Goal: Transaction & Acquisition: Purchase product/service

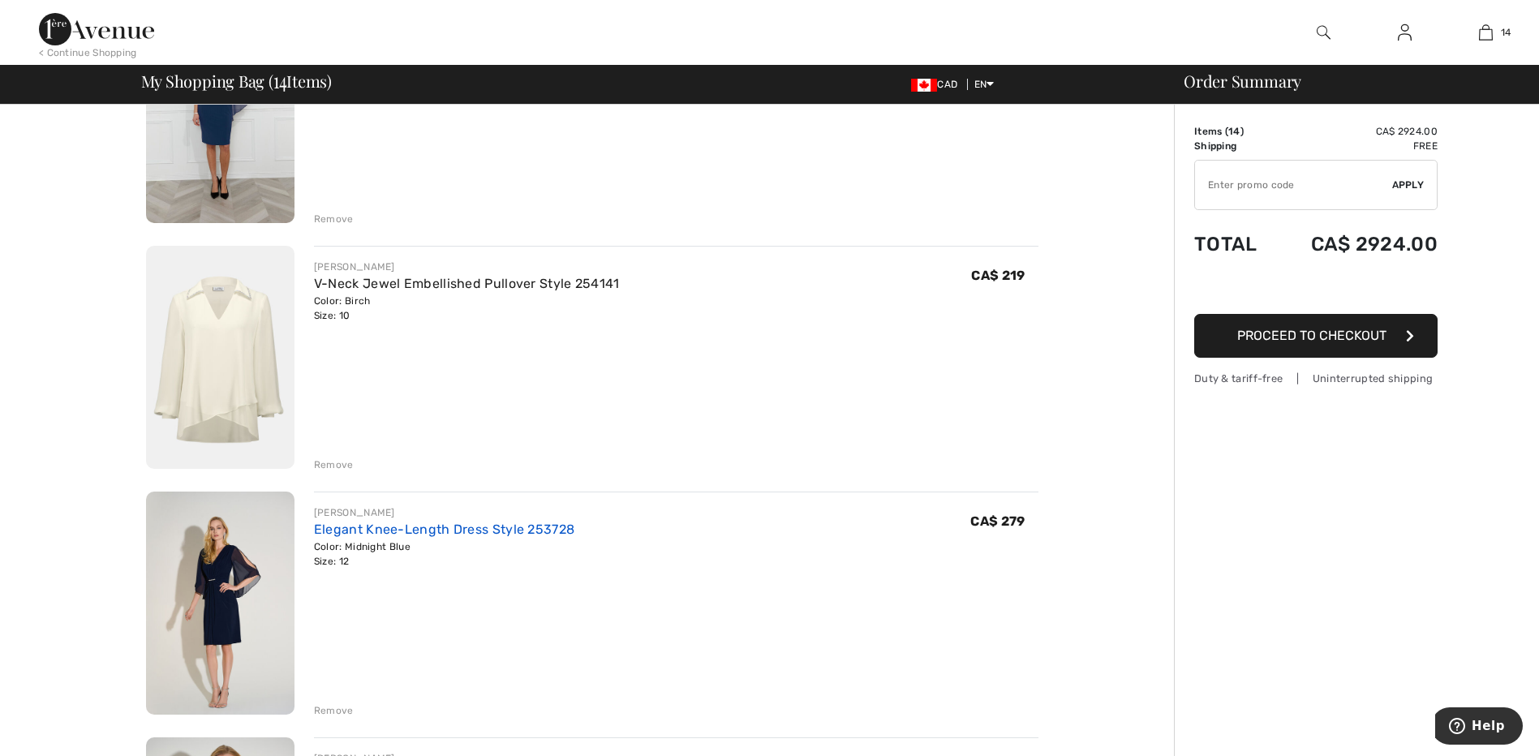
scroll to position [487, 0]
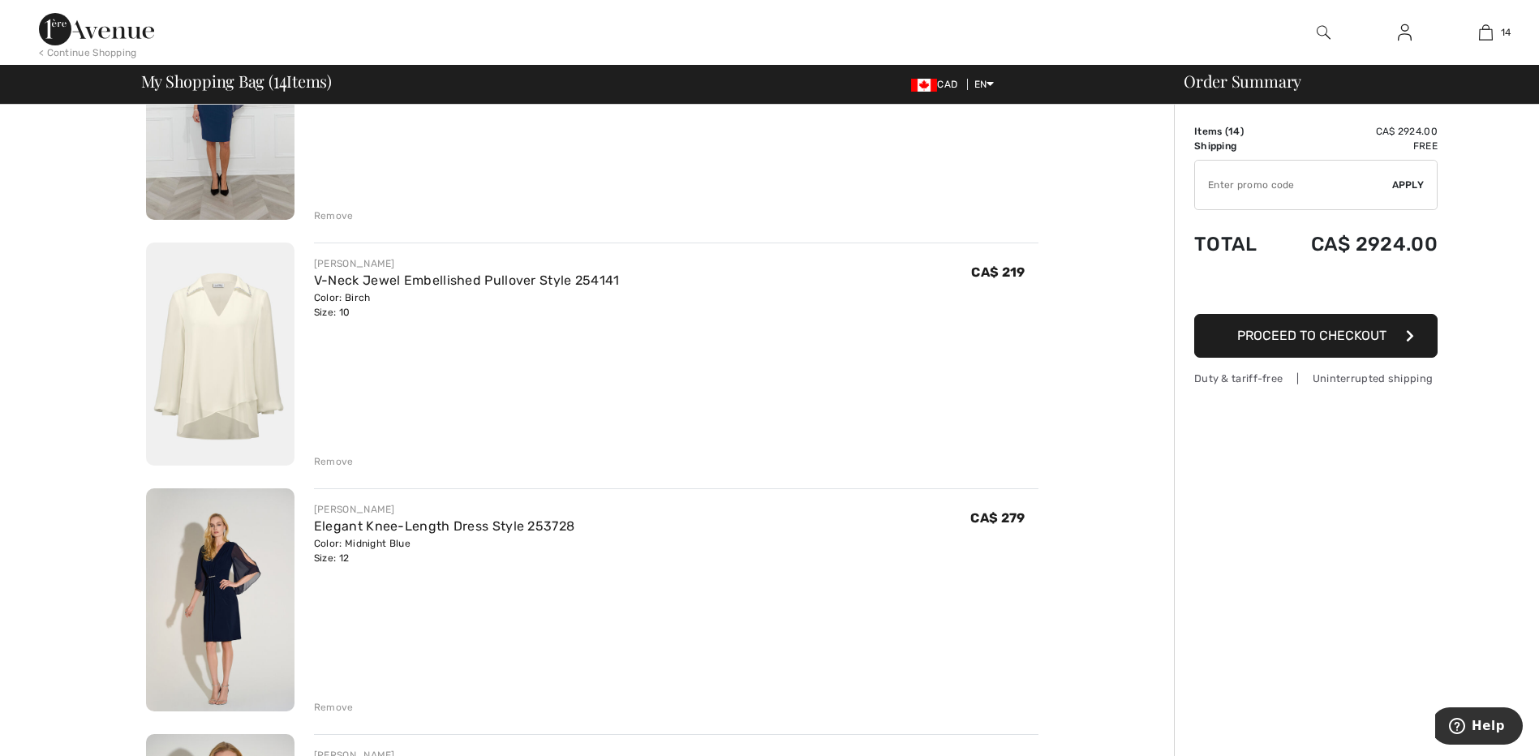
click at [317, 462] on div "Remove" at bounding box center [334, 461] width 40 height 15
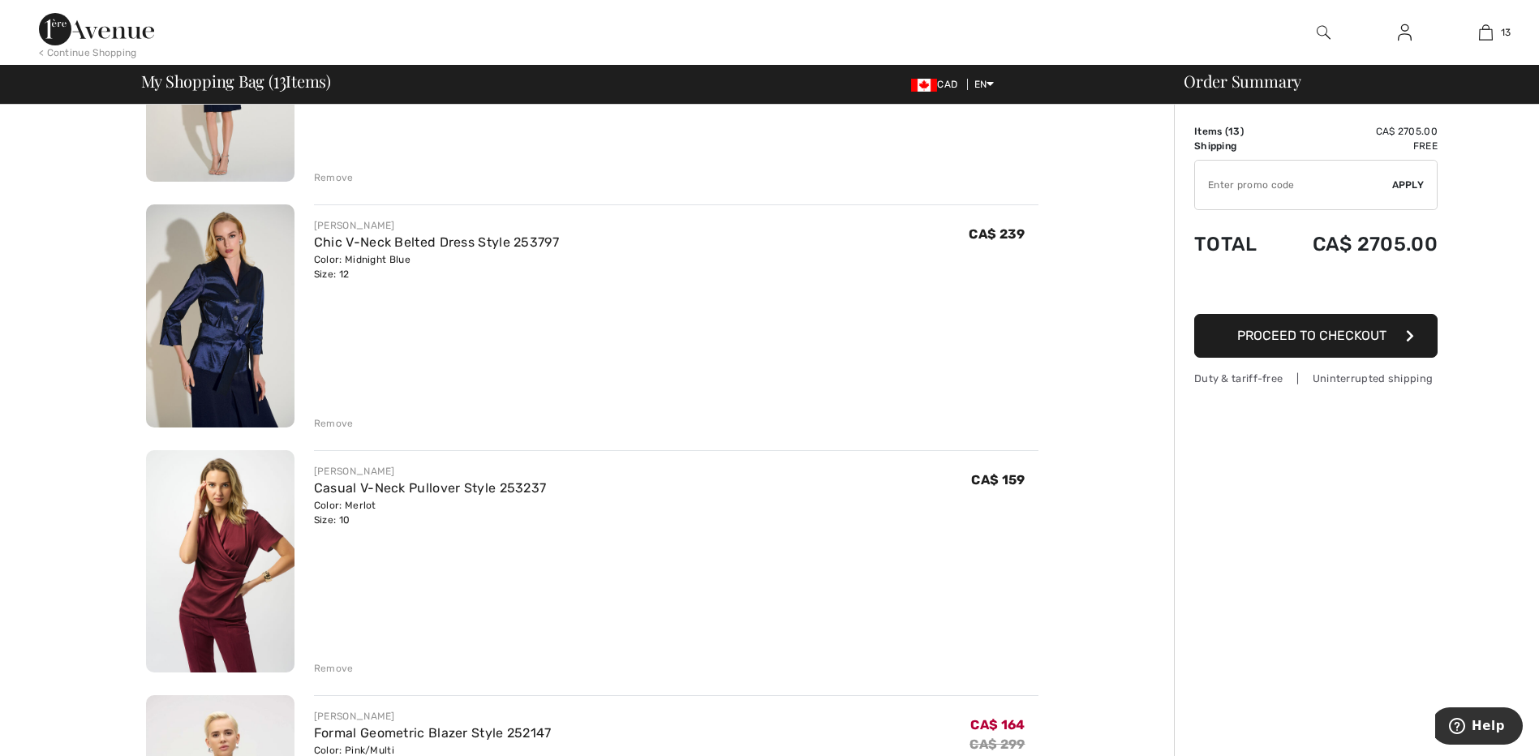
scroll to position [811, 0]
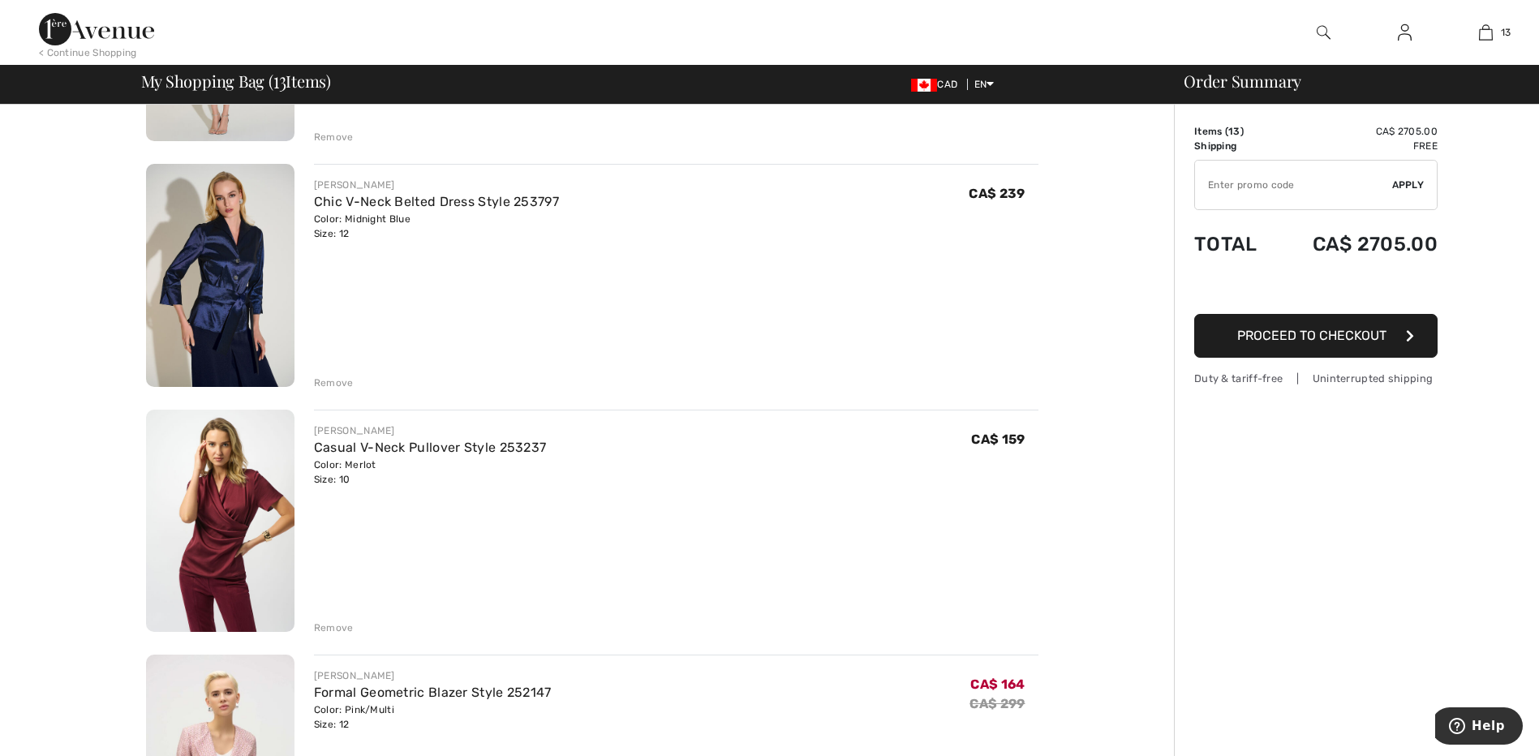
click at [239, 488] on img at bounding box center [220, 521] width 148 height 223
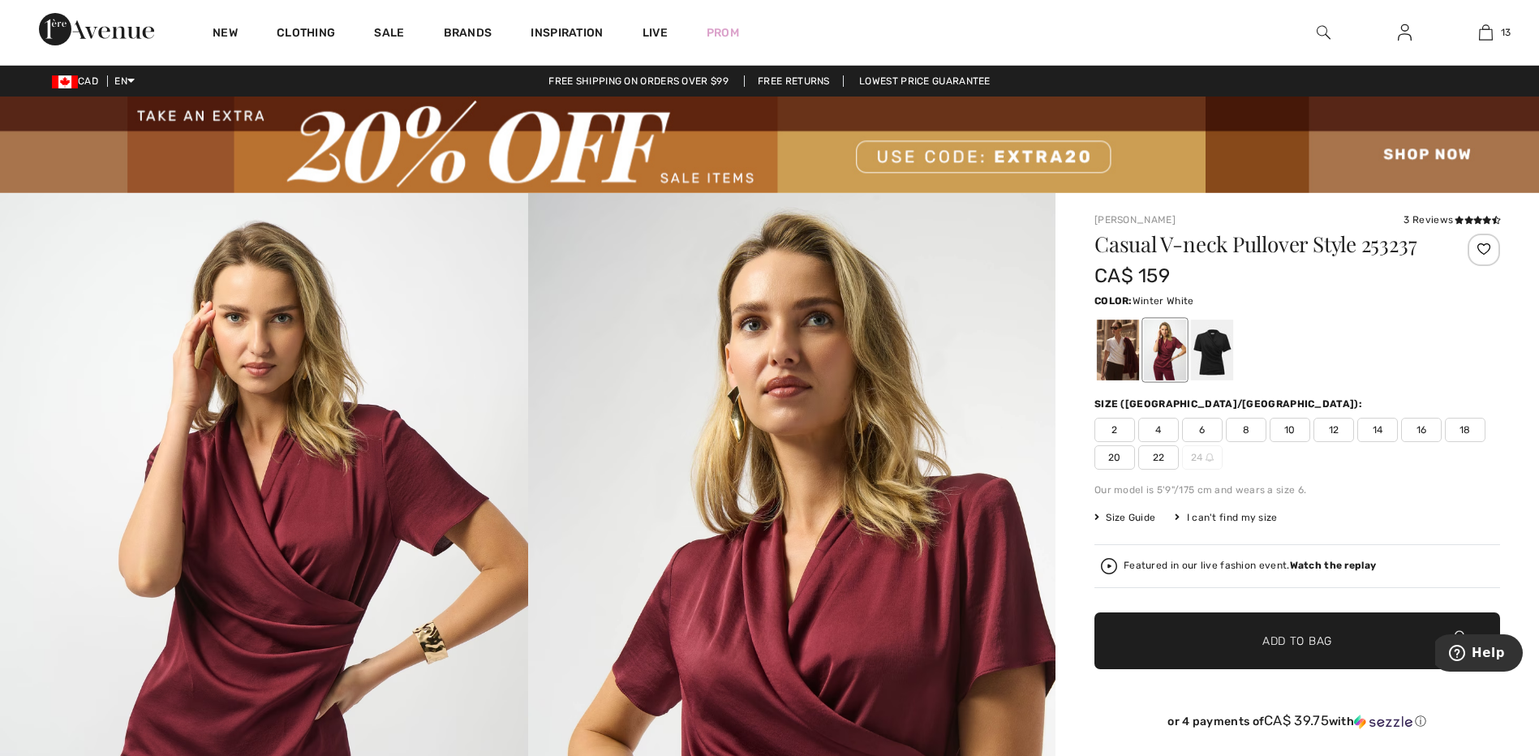
click at [1133, 346] on div at bounding box center [1118, 350] width 42 height 61
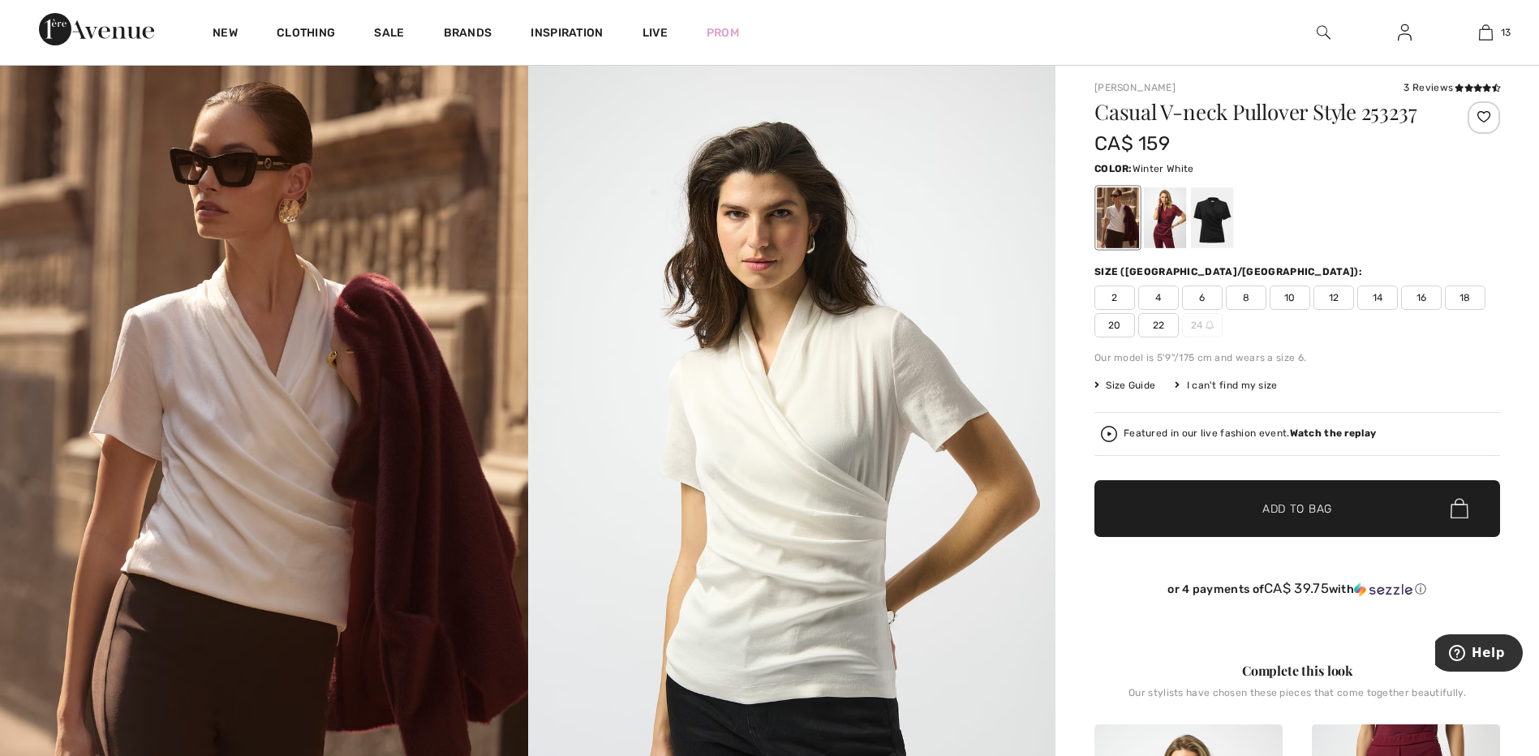
scroll to position [81, 0]
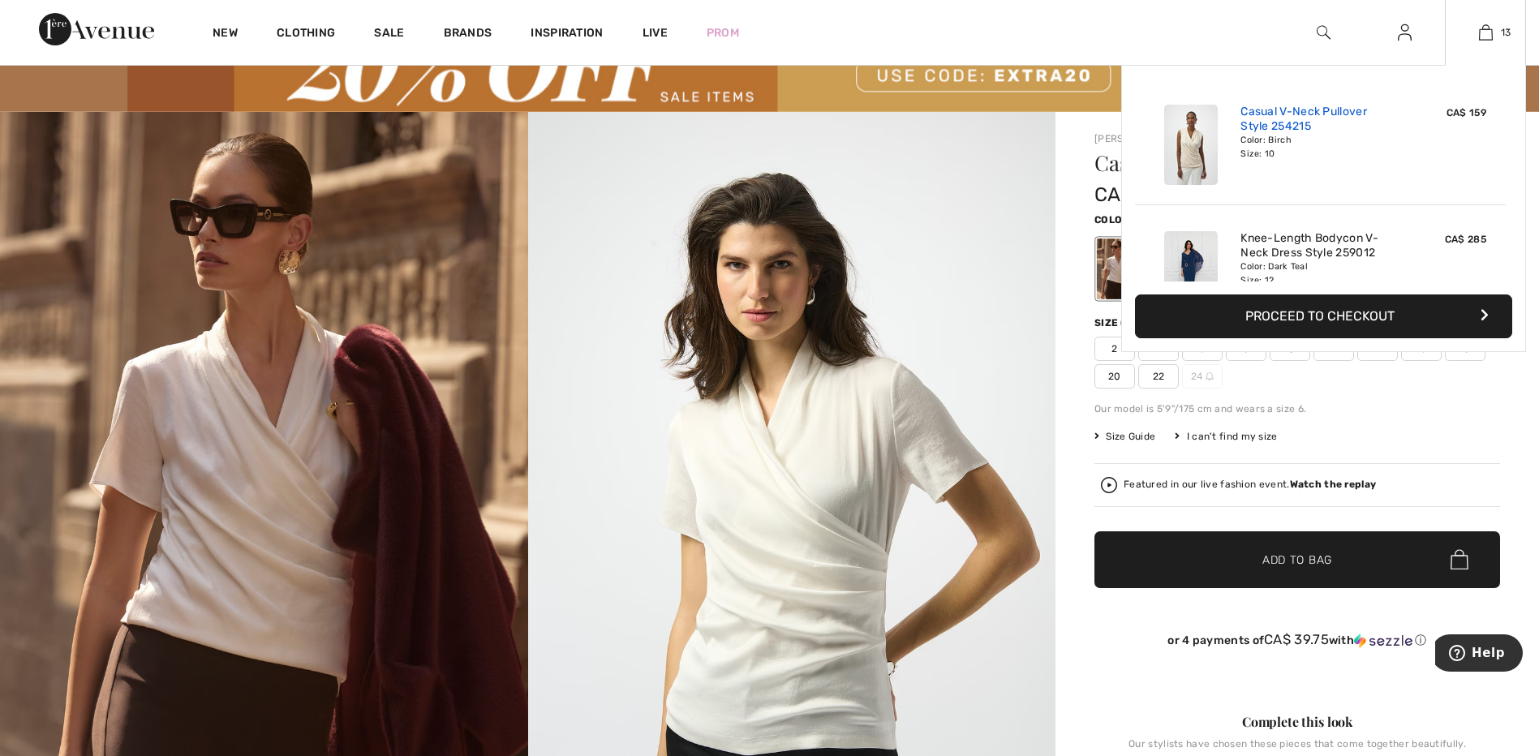
click at [1325, 120] on link "Casual V-Neck Pullover Style 254215" at bounding box center [1321, 119] width 160 height 29
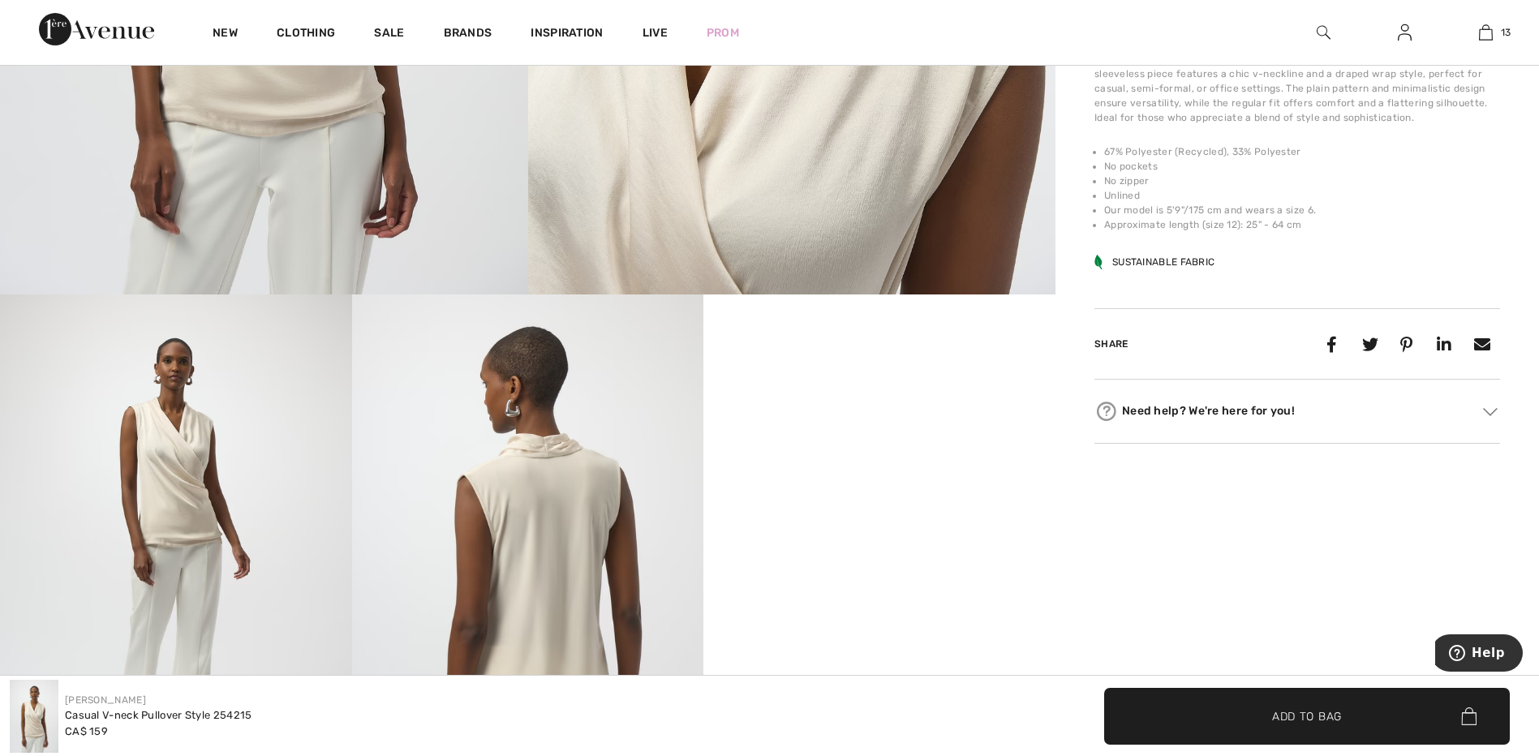
scroll to position [649, 0]
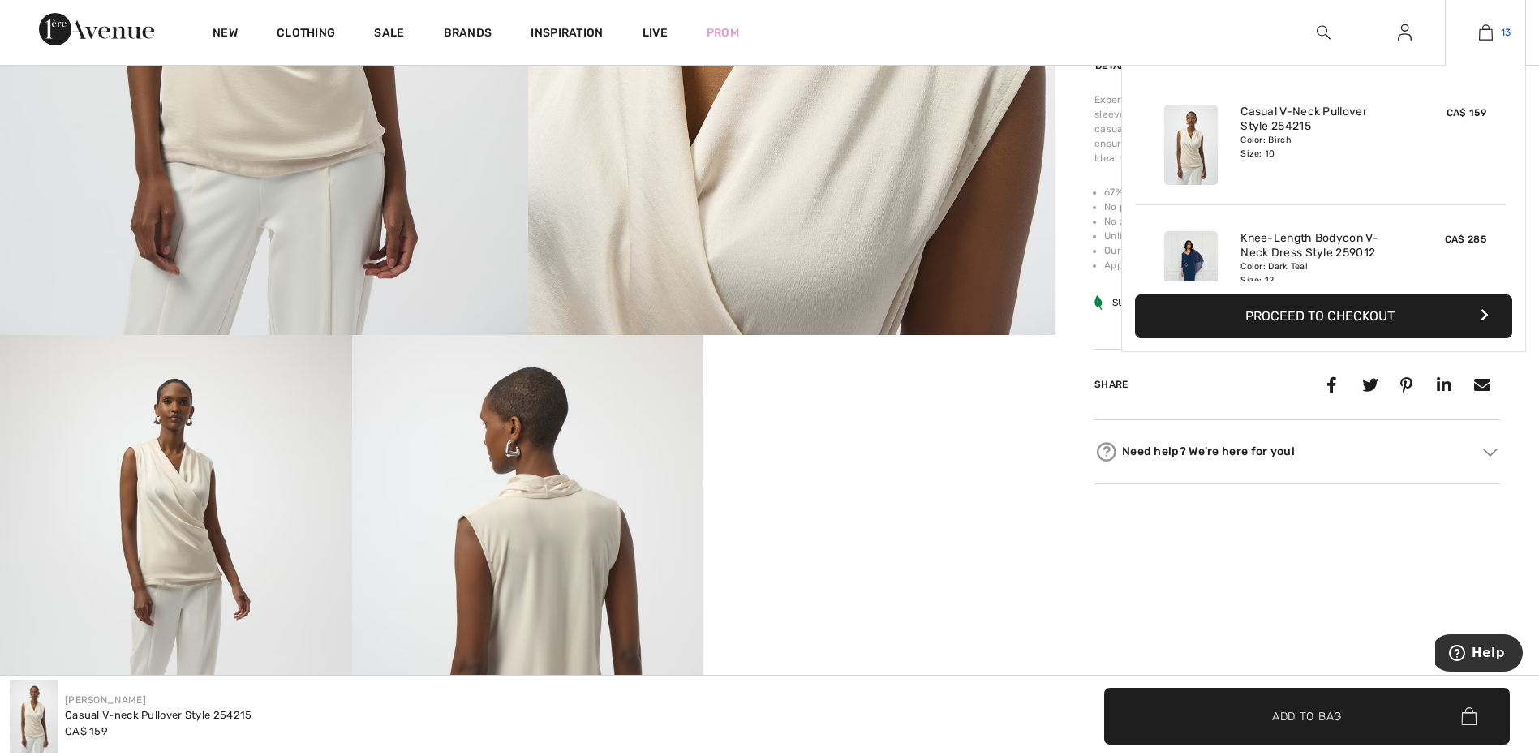
click at [1484, 28] on img at bounding box center [1486, 32] width 14 height 19
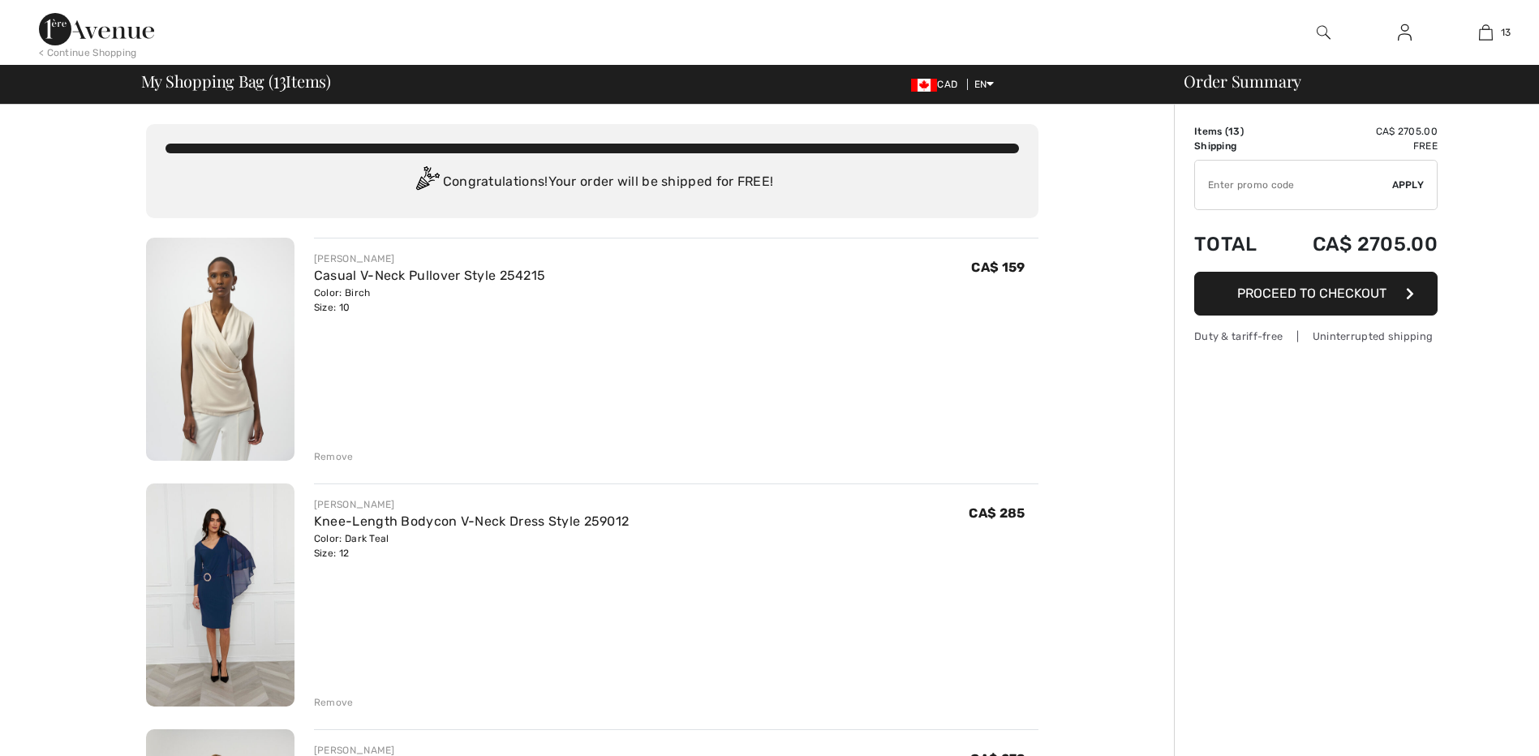
checkbox input "true"
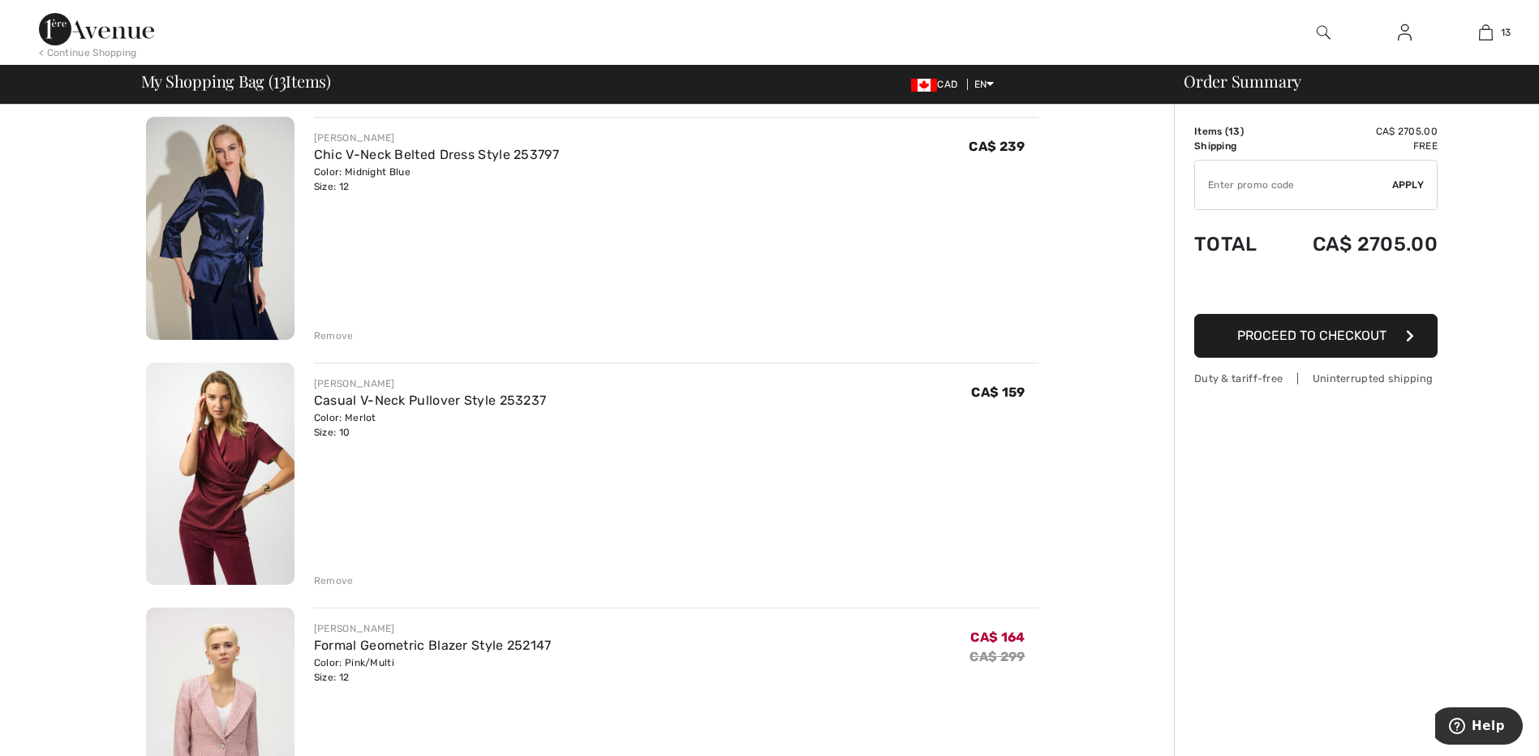
scroll to position [893, 0]
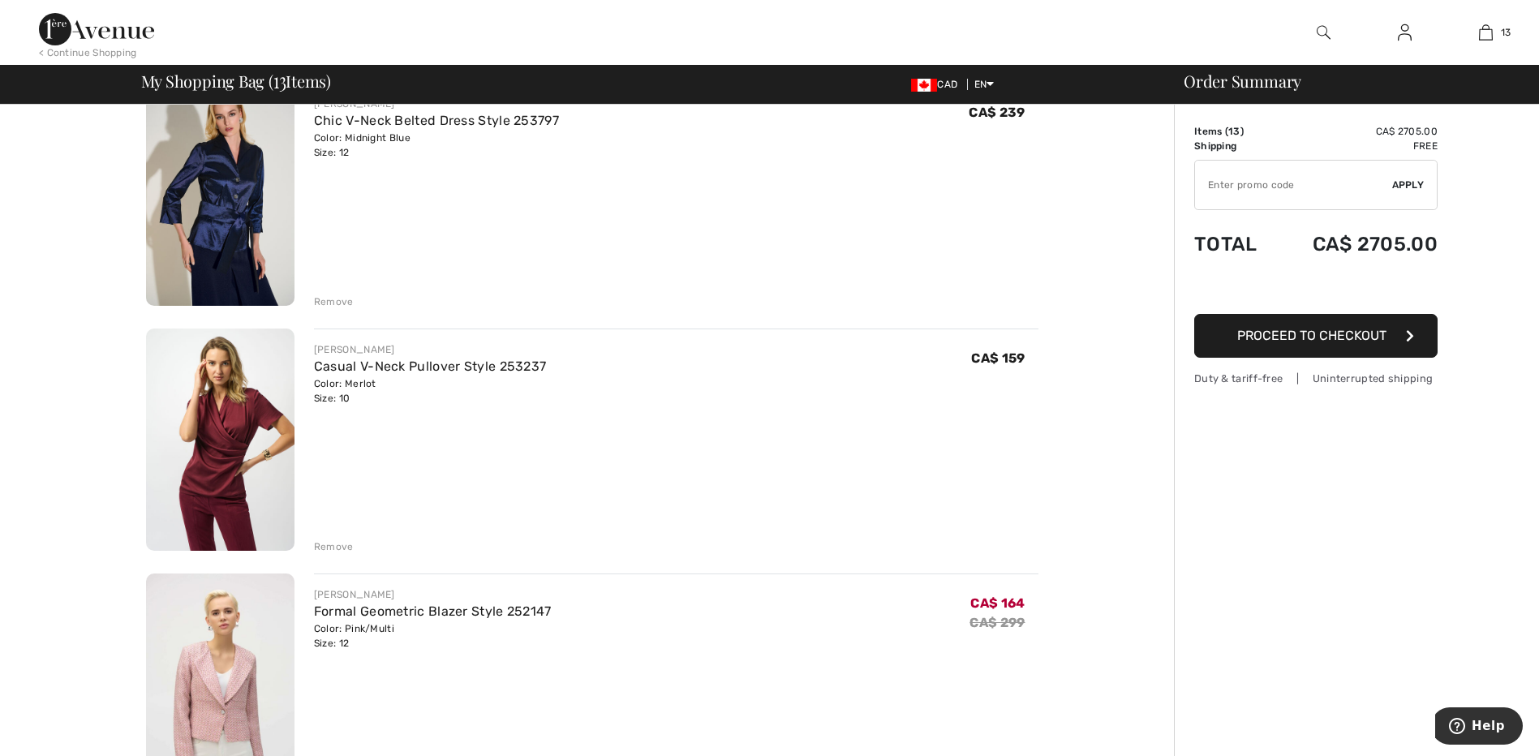
click at [201, 463] on img at bounding box center [220, 440] width 148 height 223
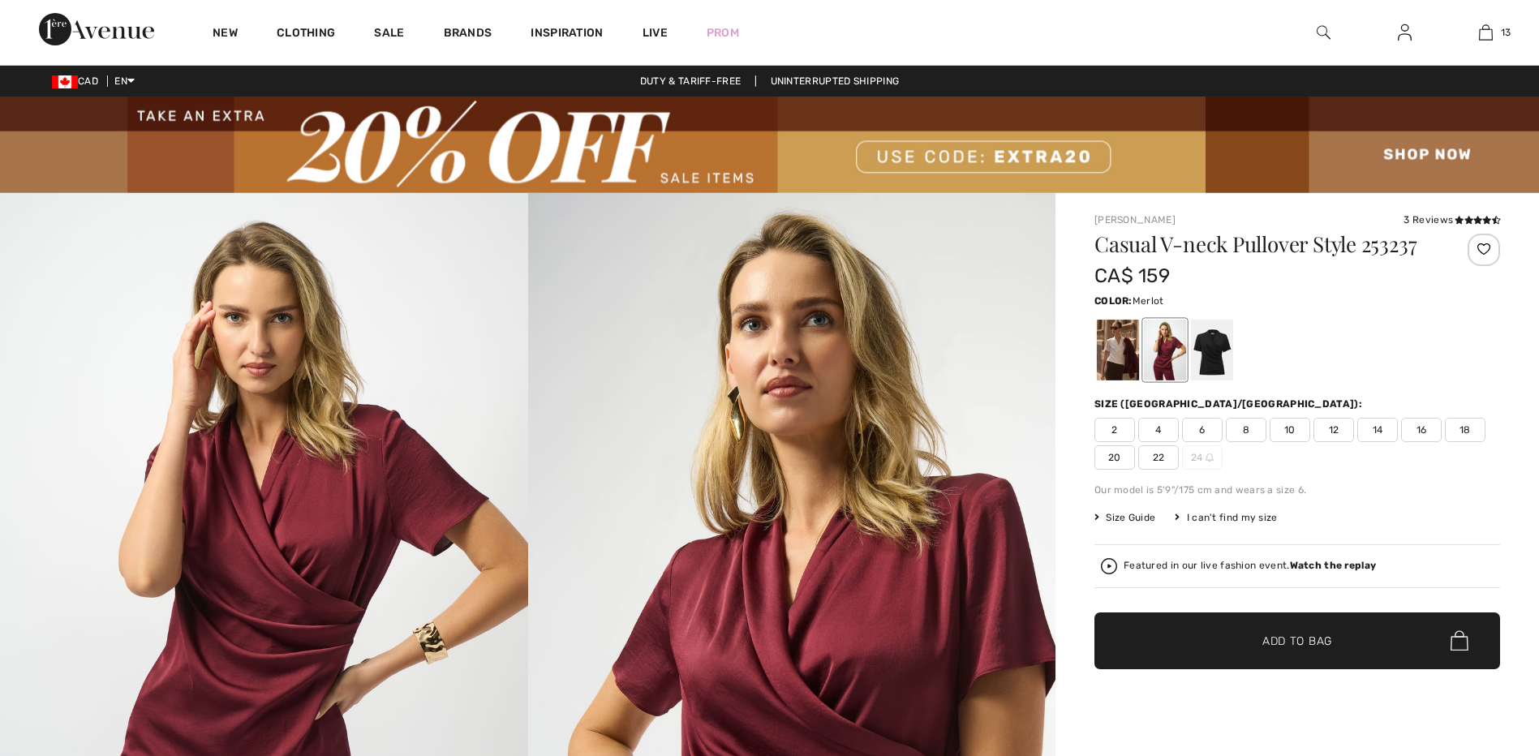
checkbox input "true"
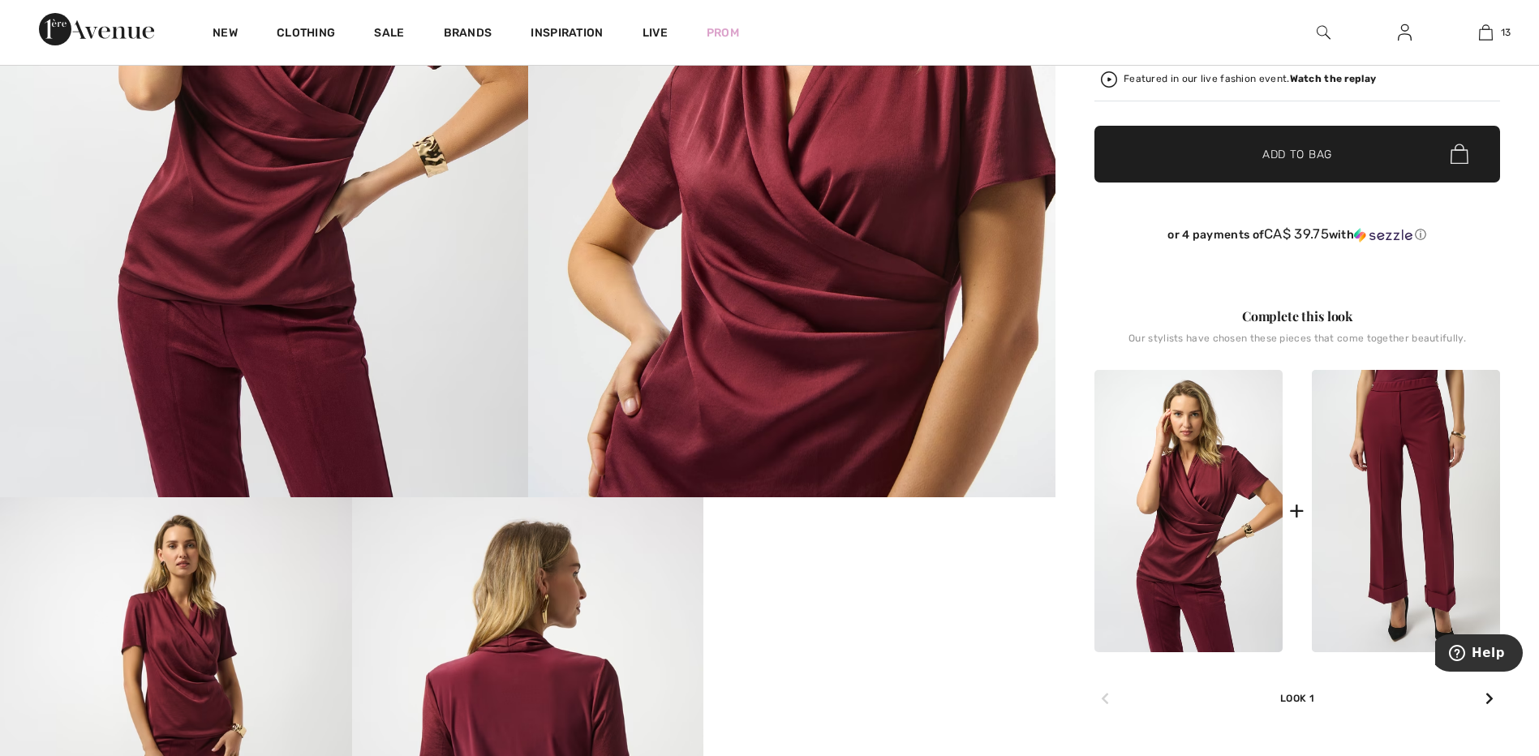
scroll to position [730, 0]
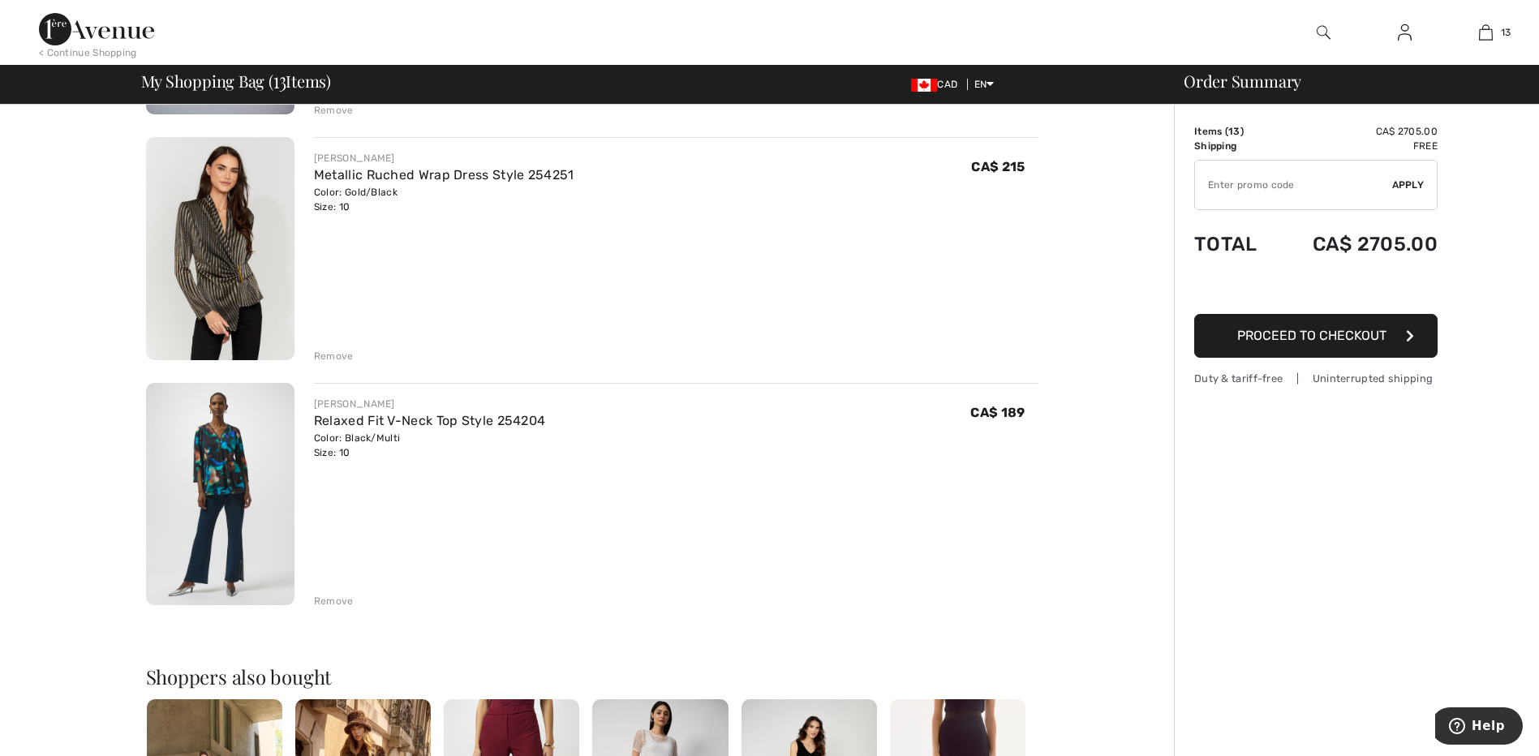
scroll to position [2840, 0]
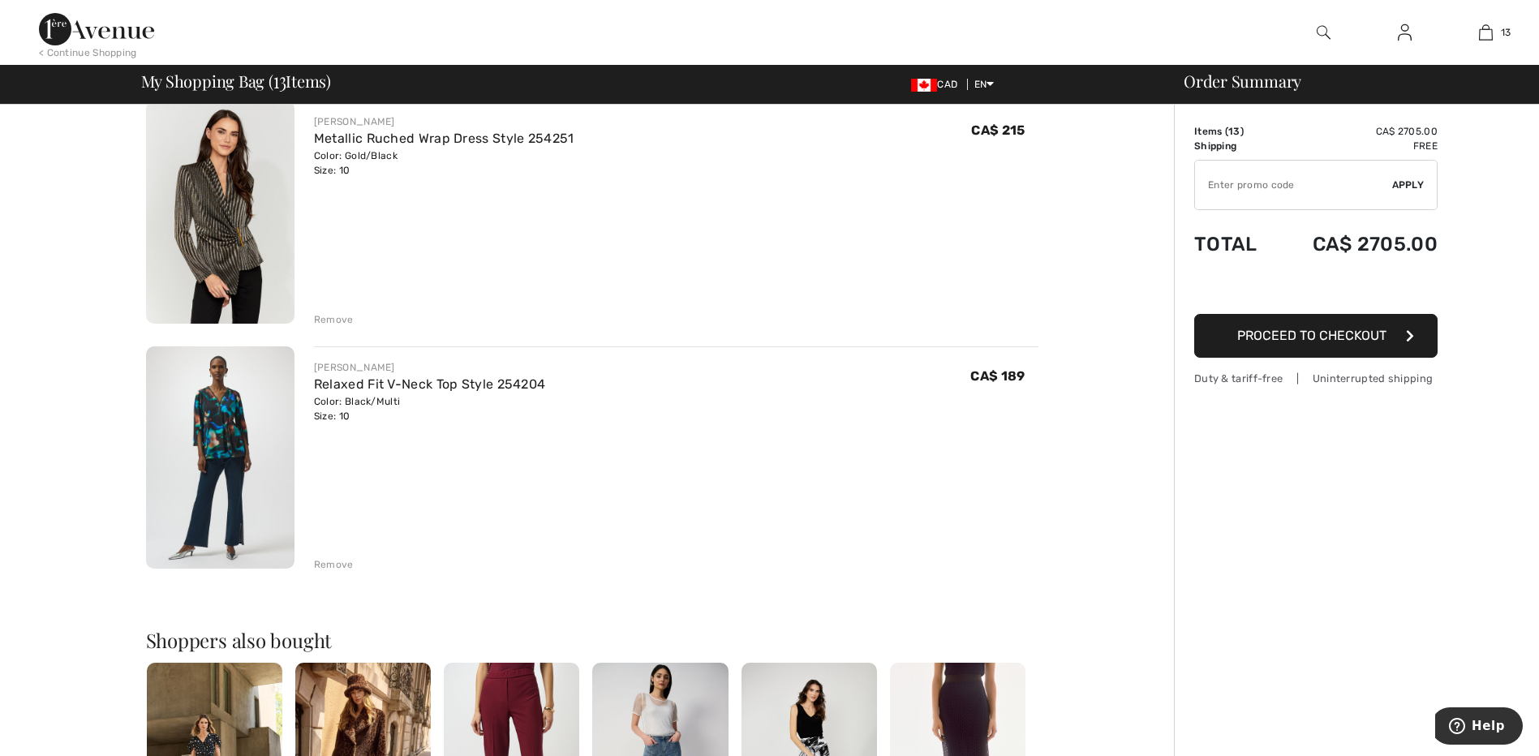
click at [225, 471] on img at bounding box center [220, 457] width 148 height 223
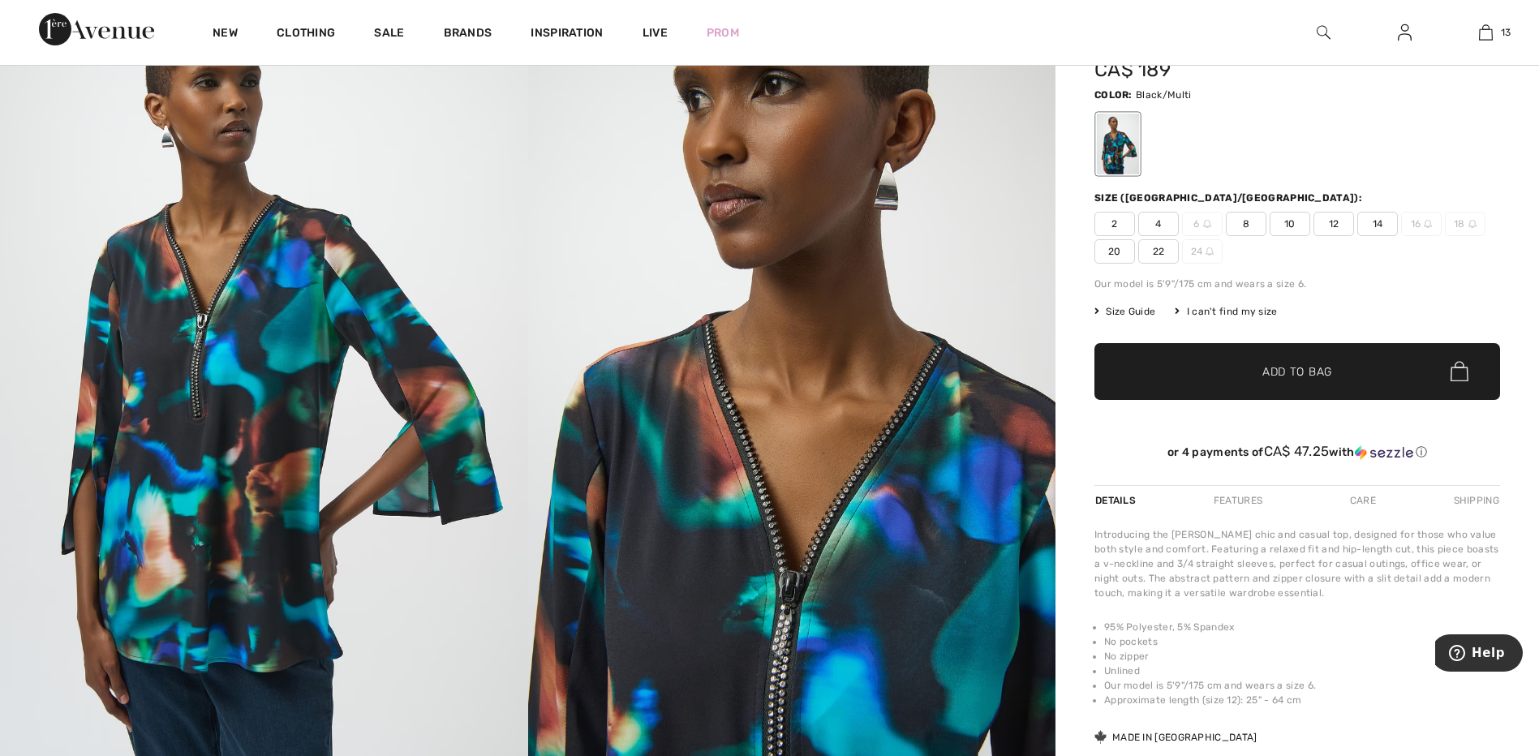
scroll to position [243, 0]
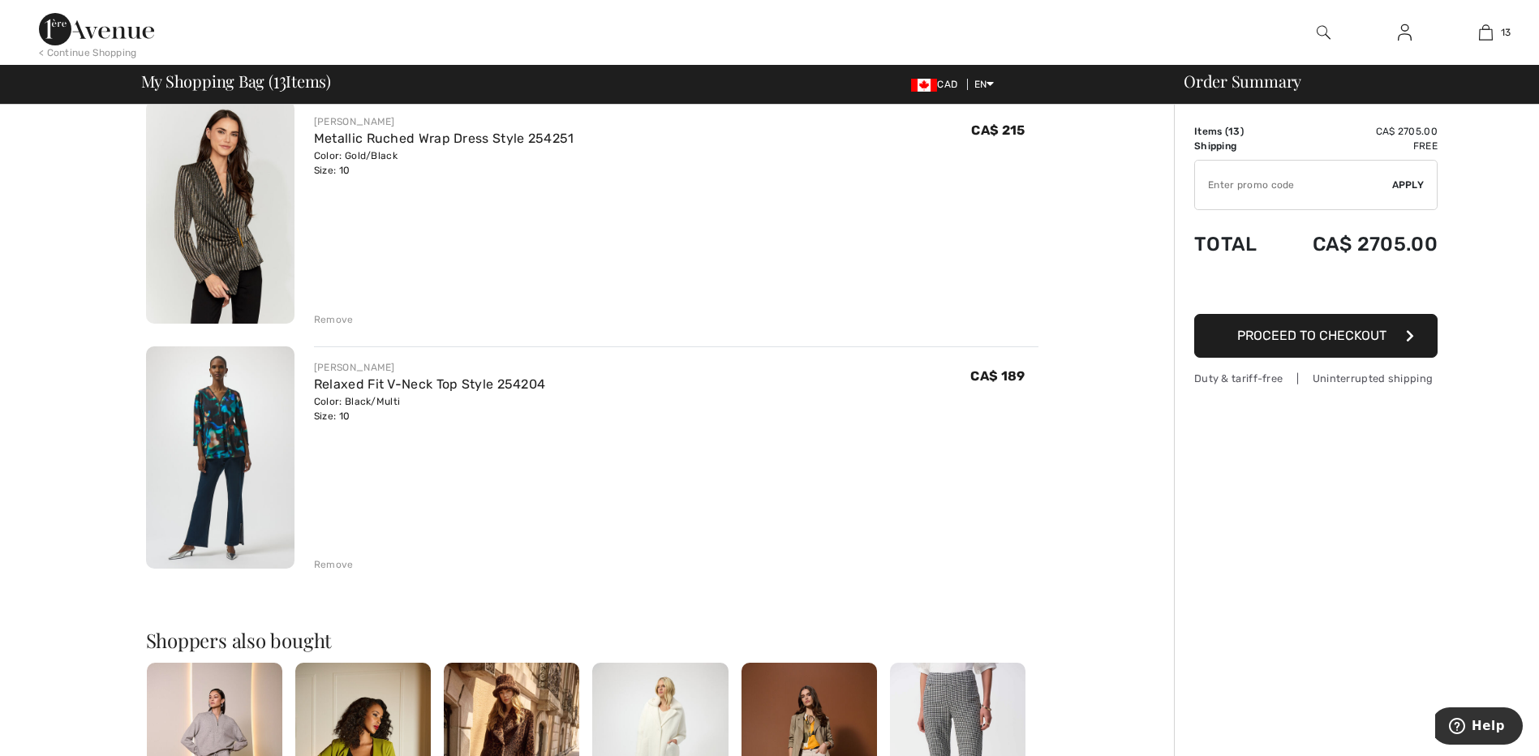
click at [339, 564] on div "Remove" at bounding box center [334, 564] width 40 height 15
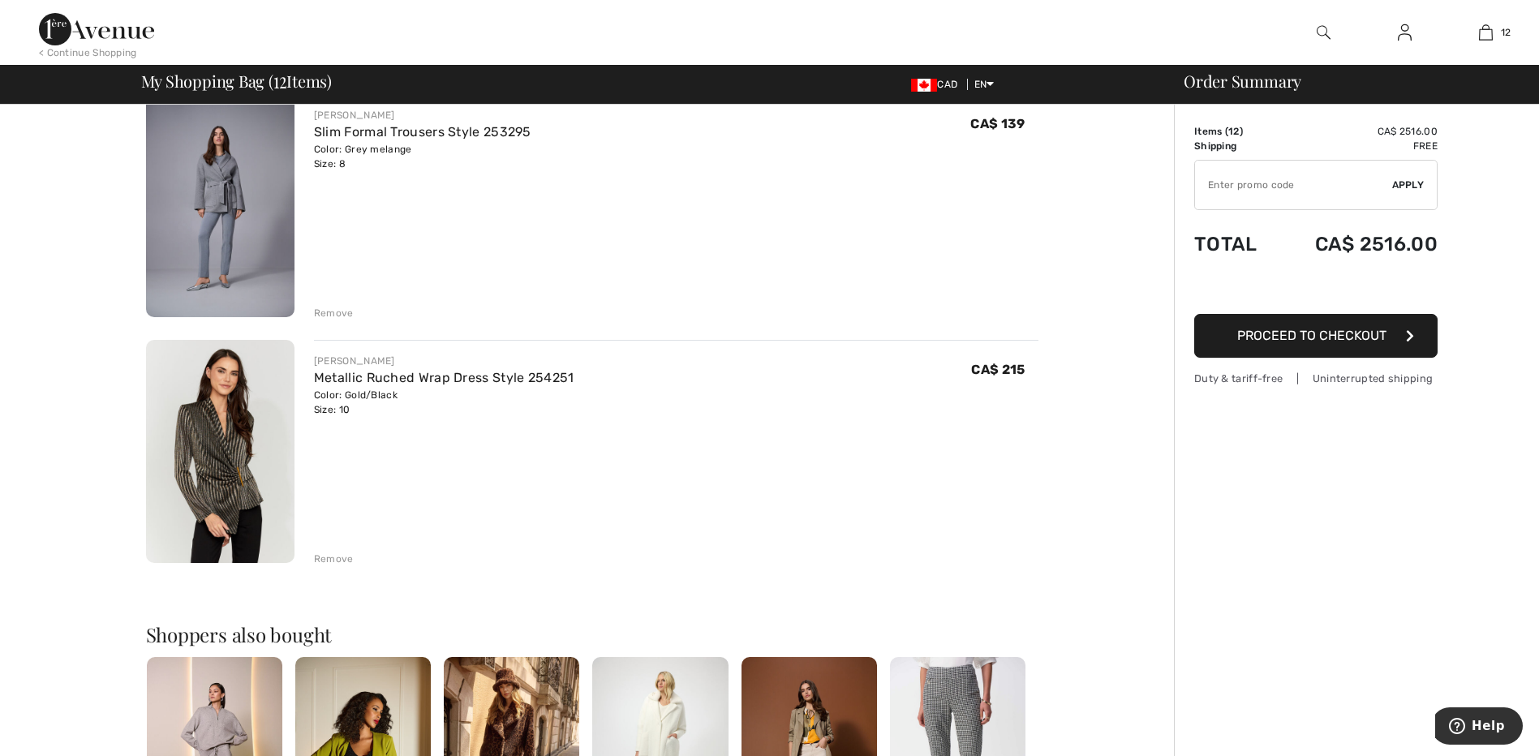
scroll to position [2597, 0]
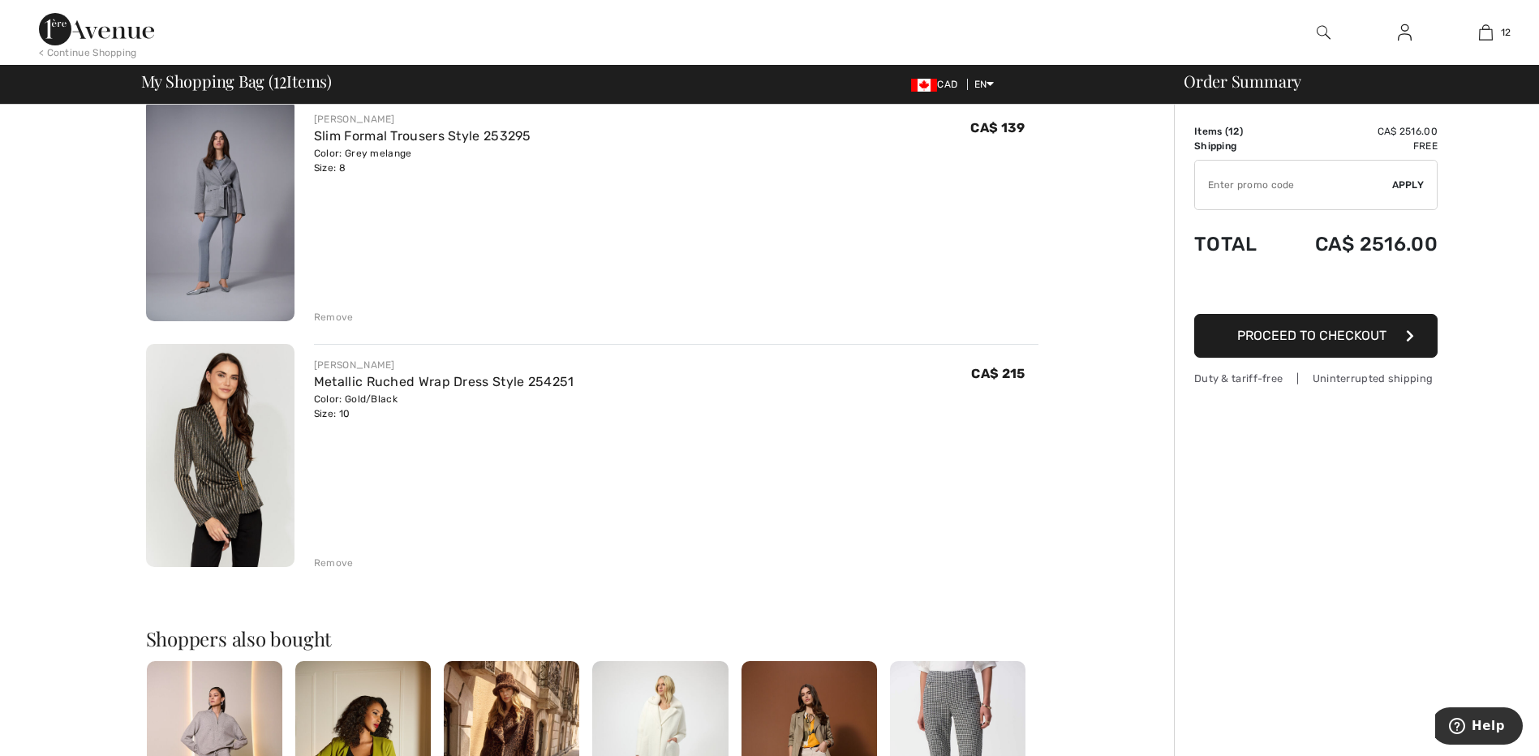
click at [204, 494] on img at bounding box center [220, 455] width 148 height 223
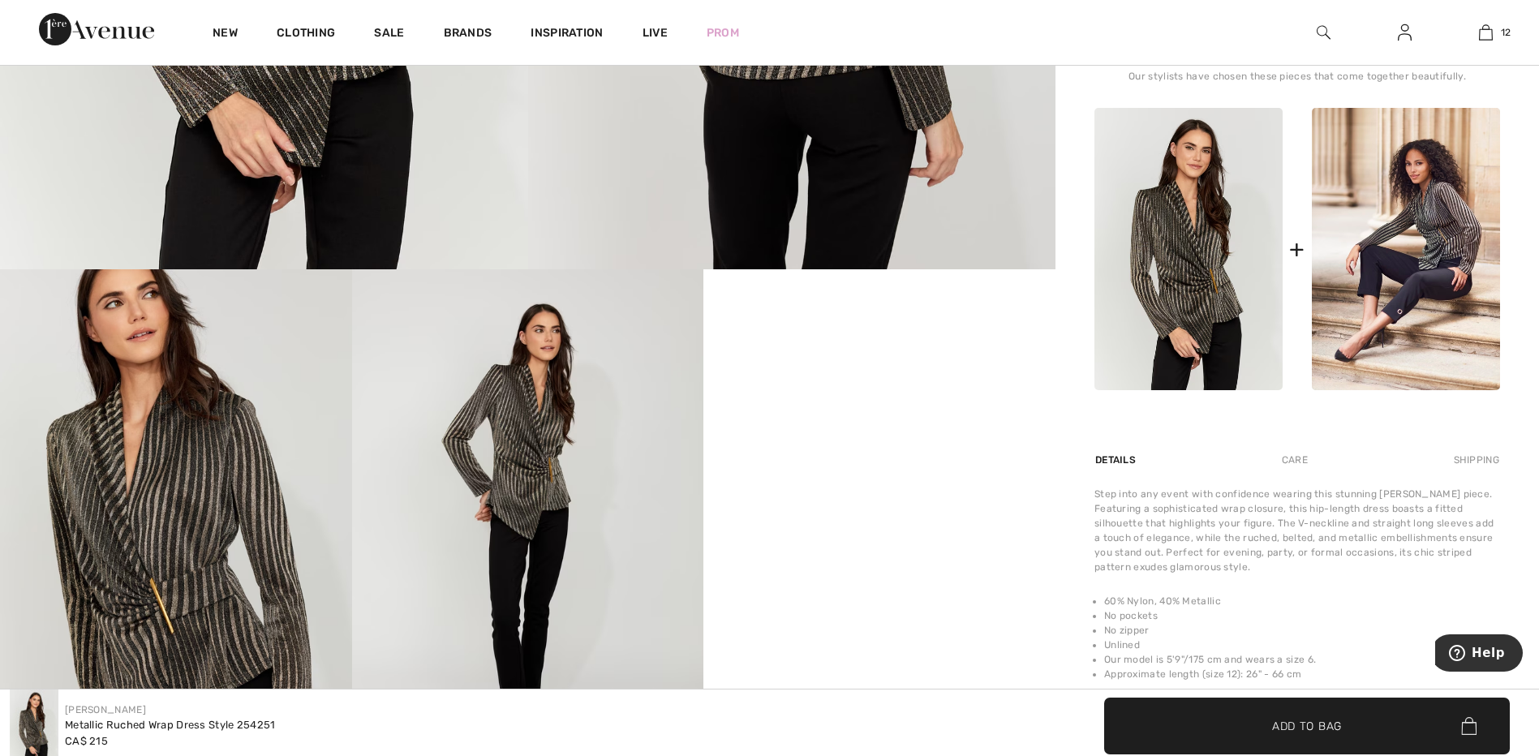
scroll to position [730, 0]
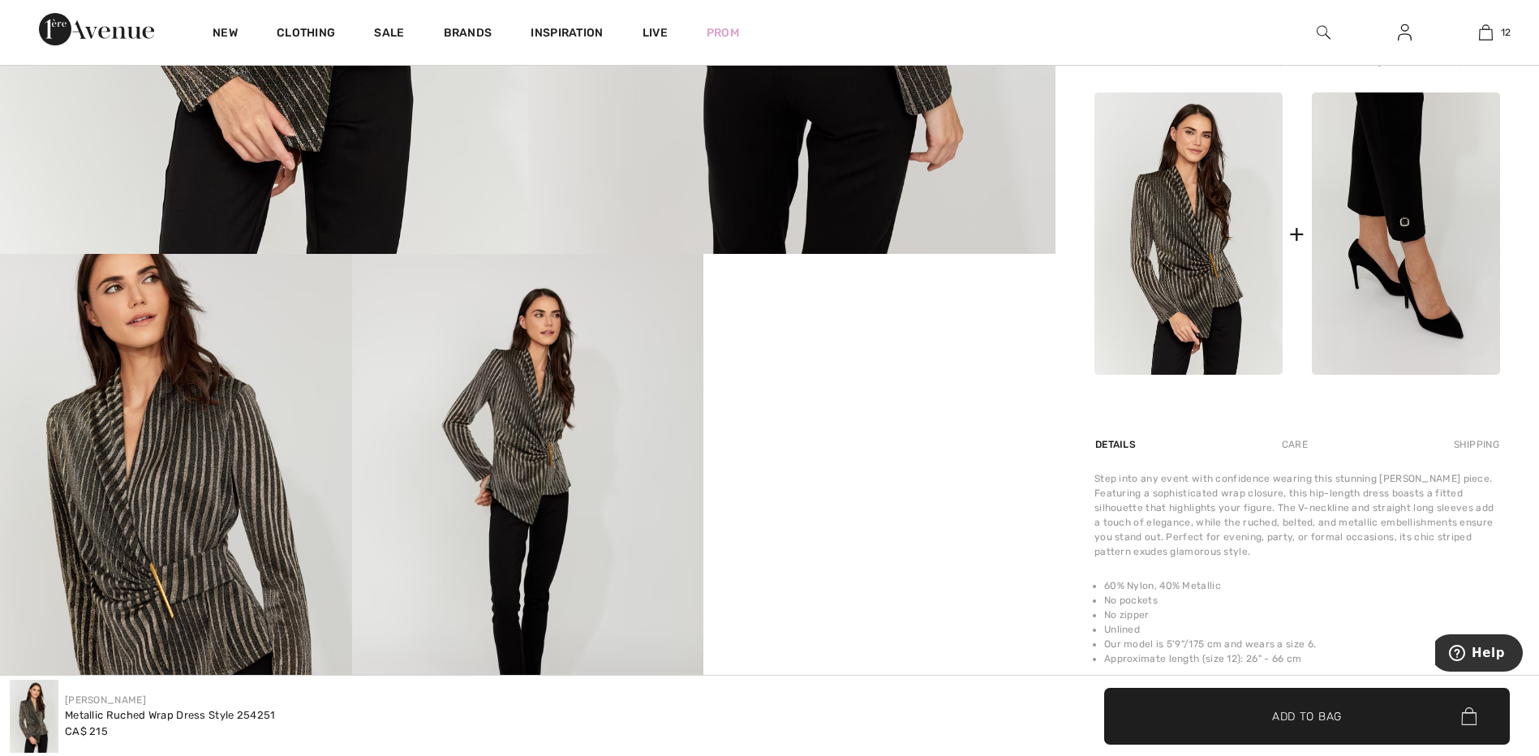
click at [1426, 243] on img at bounding box center [1406, 234] width 188 height 283
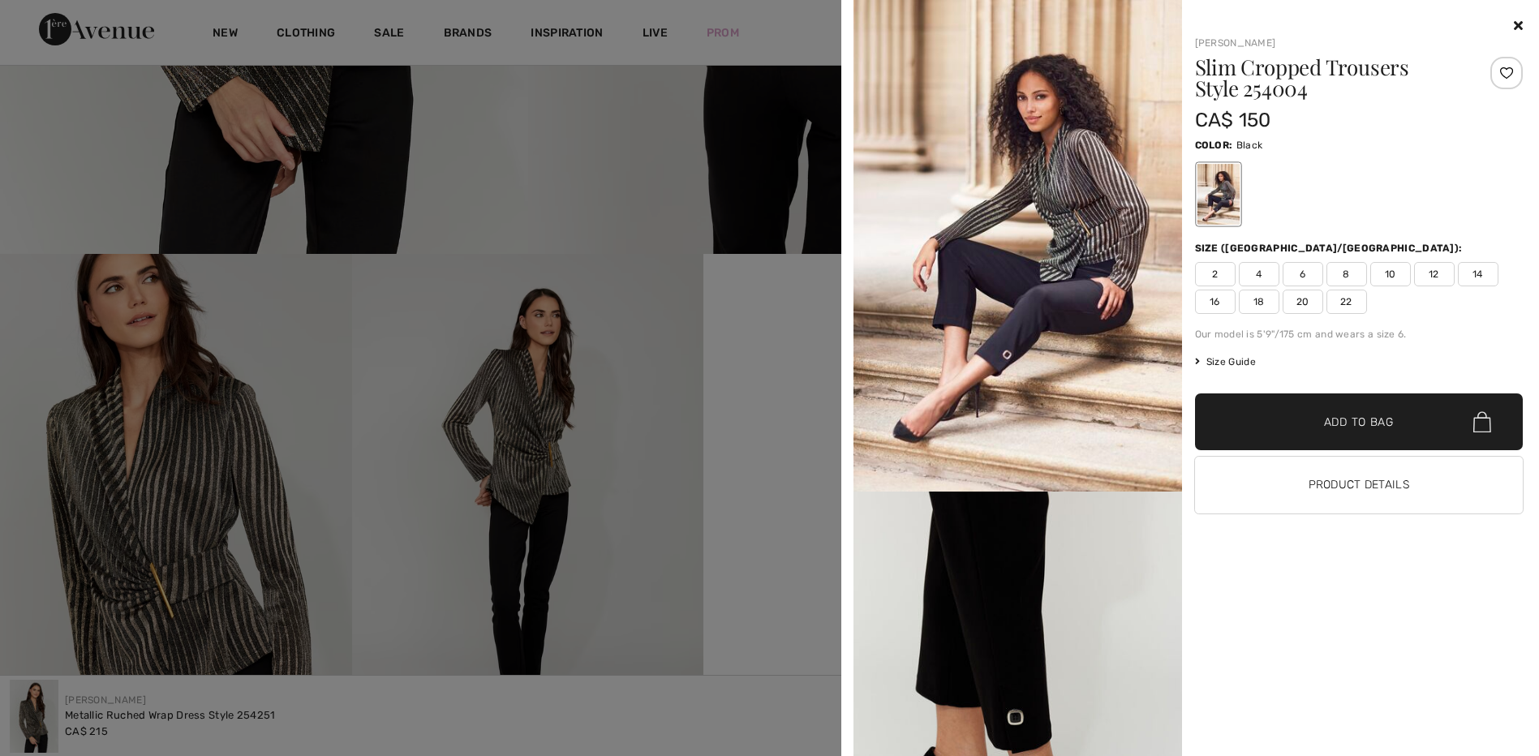
click at [1517, 27] on icon at bounding box center [1518, 25] width 9 height 13
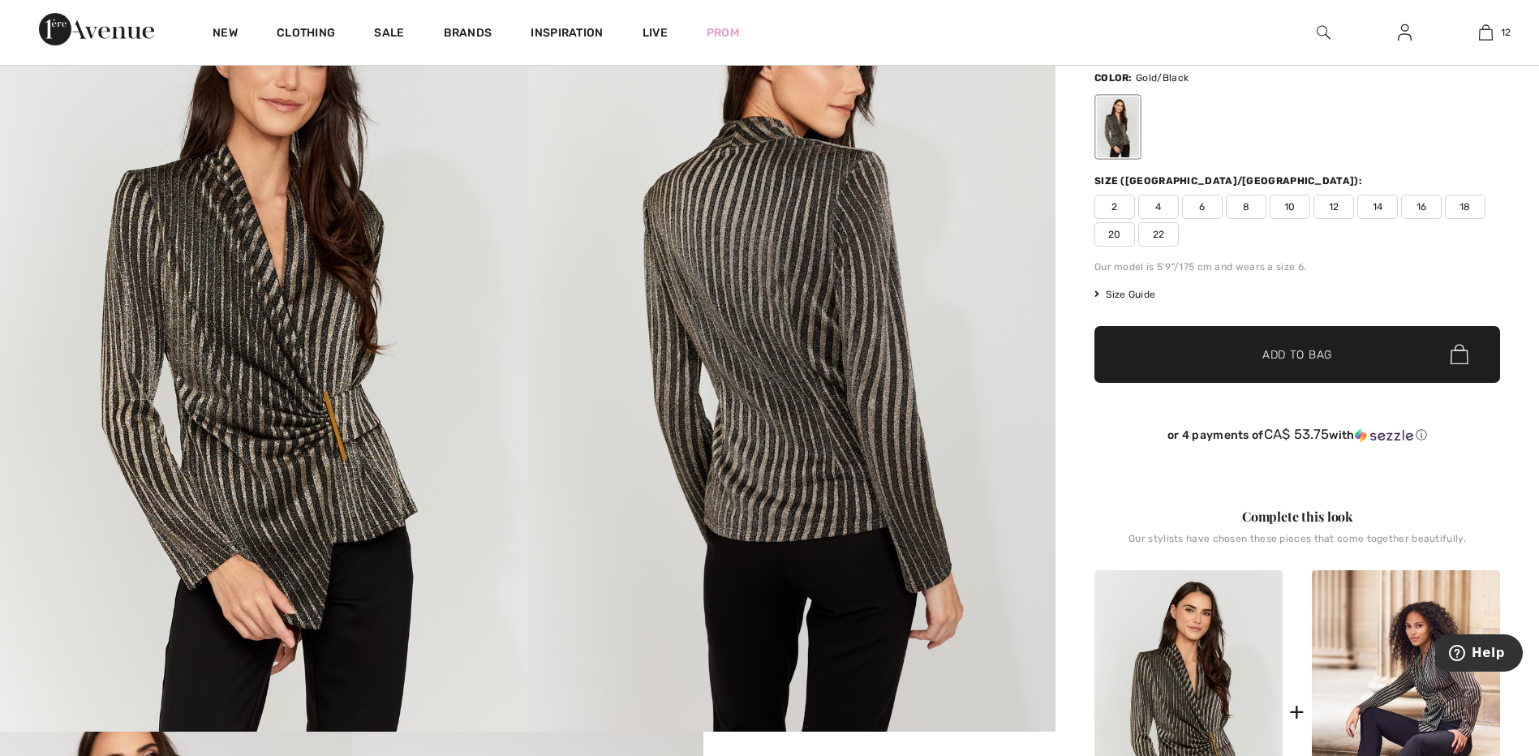
scroll to position [243, 0]
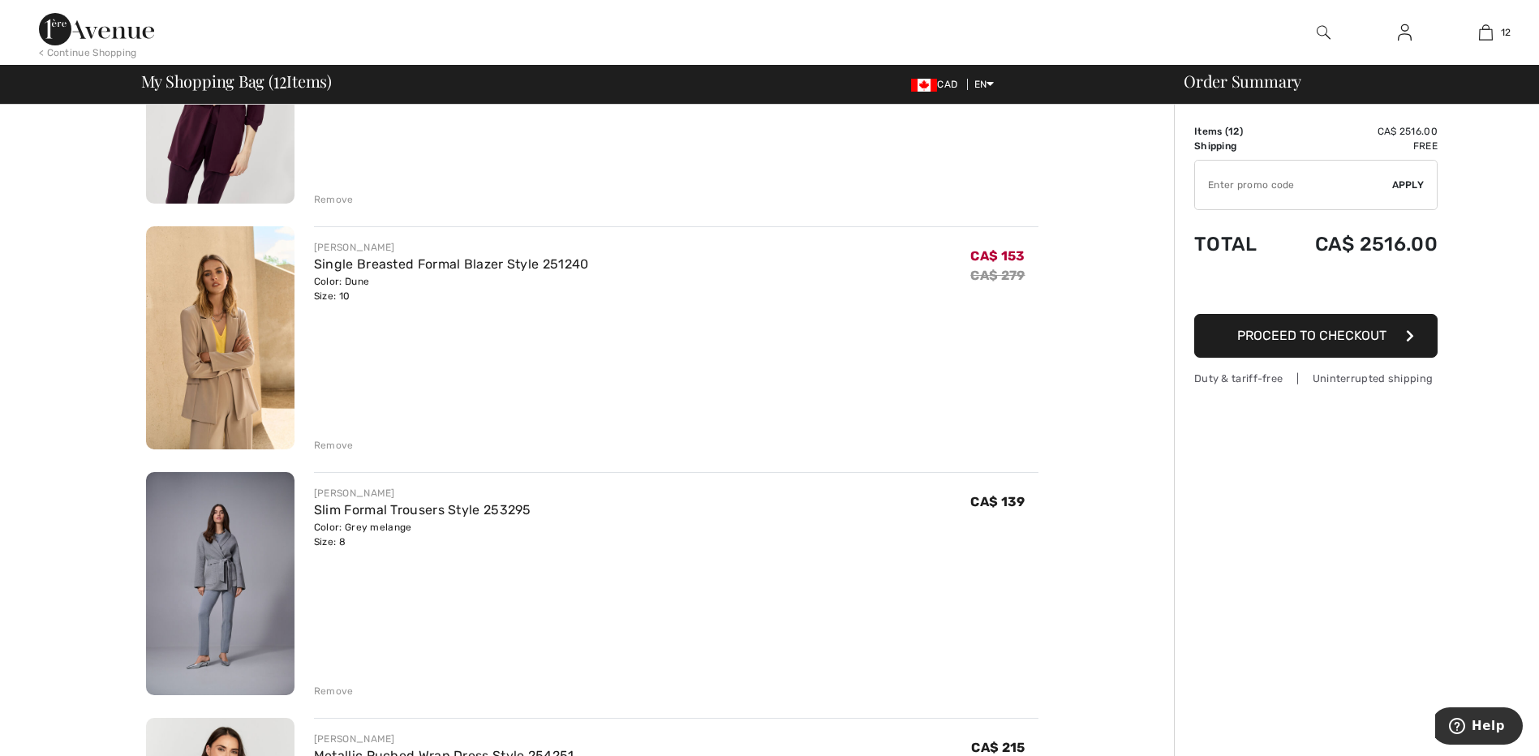
scroll to position [2100, 0]
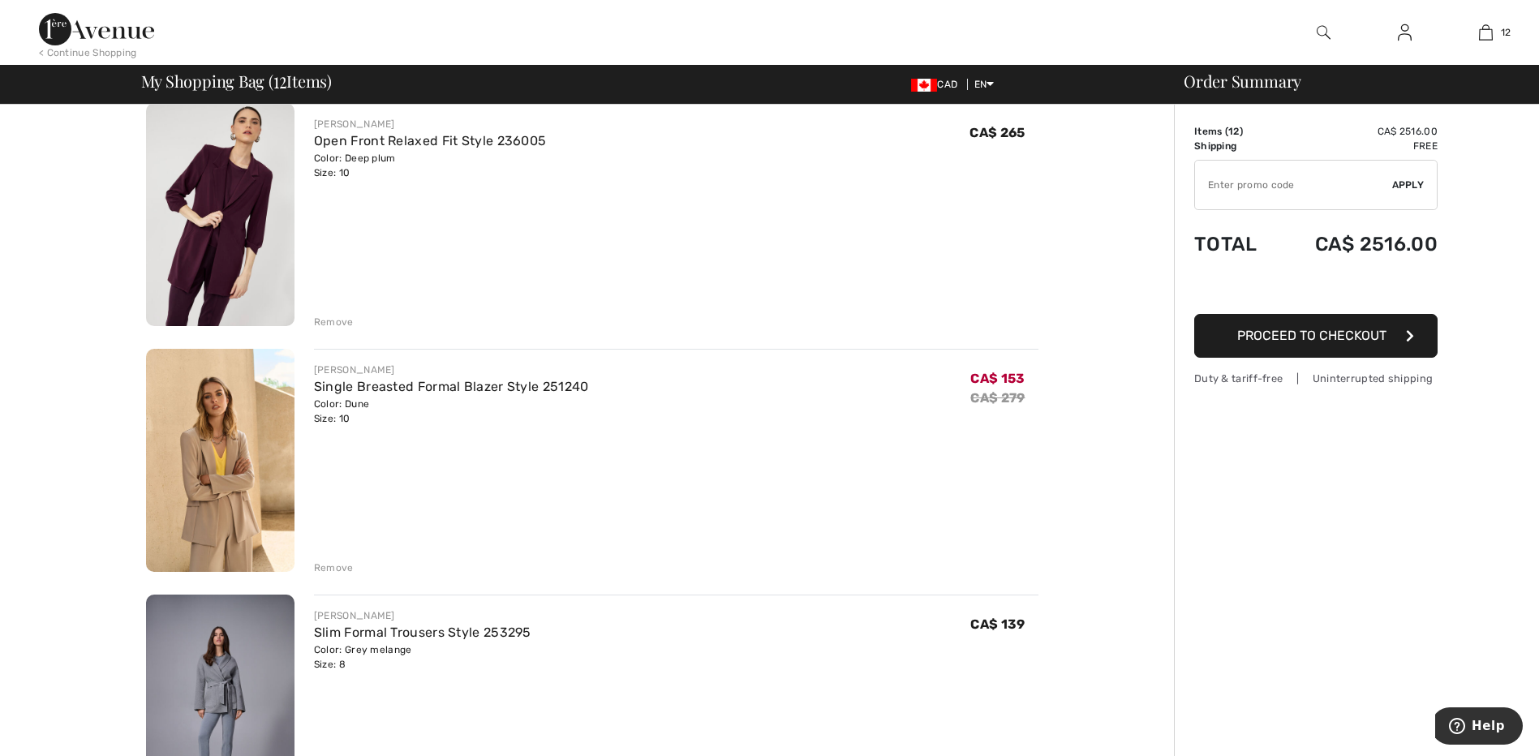
click at [226, 461] on img at bounding box center [220, 460] width 148 height 223
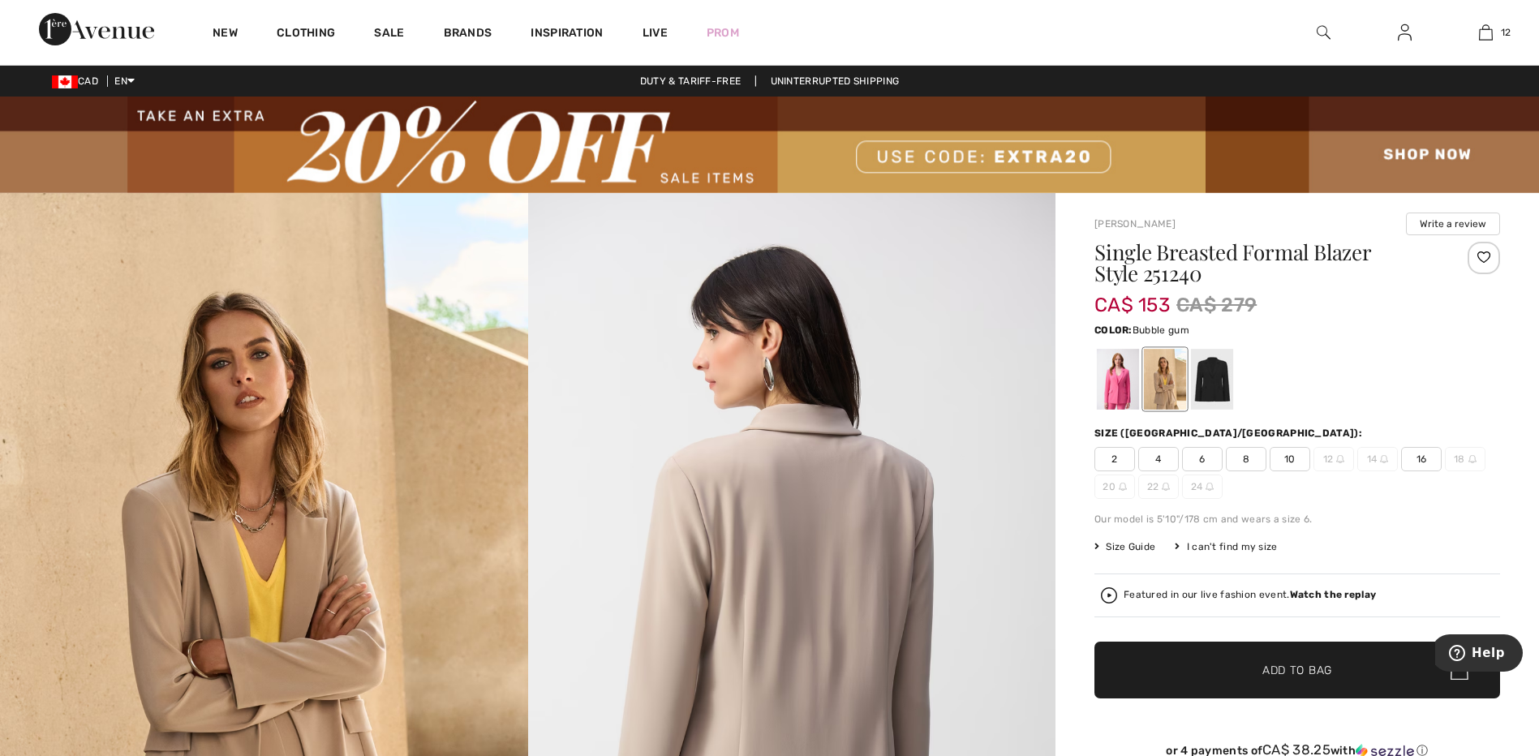
click at [1121, 377] on div at bounding box center [1118, 379] width 42 height 61
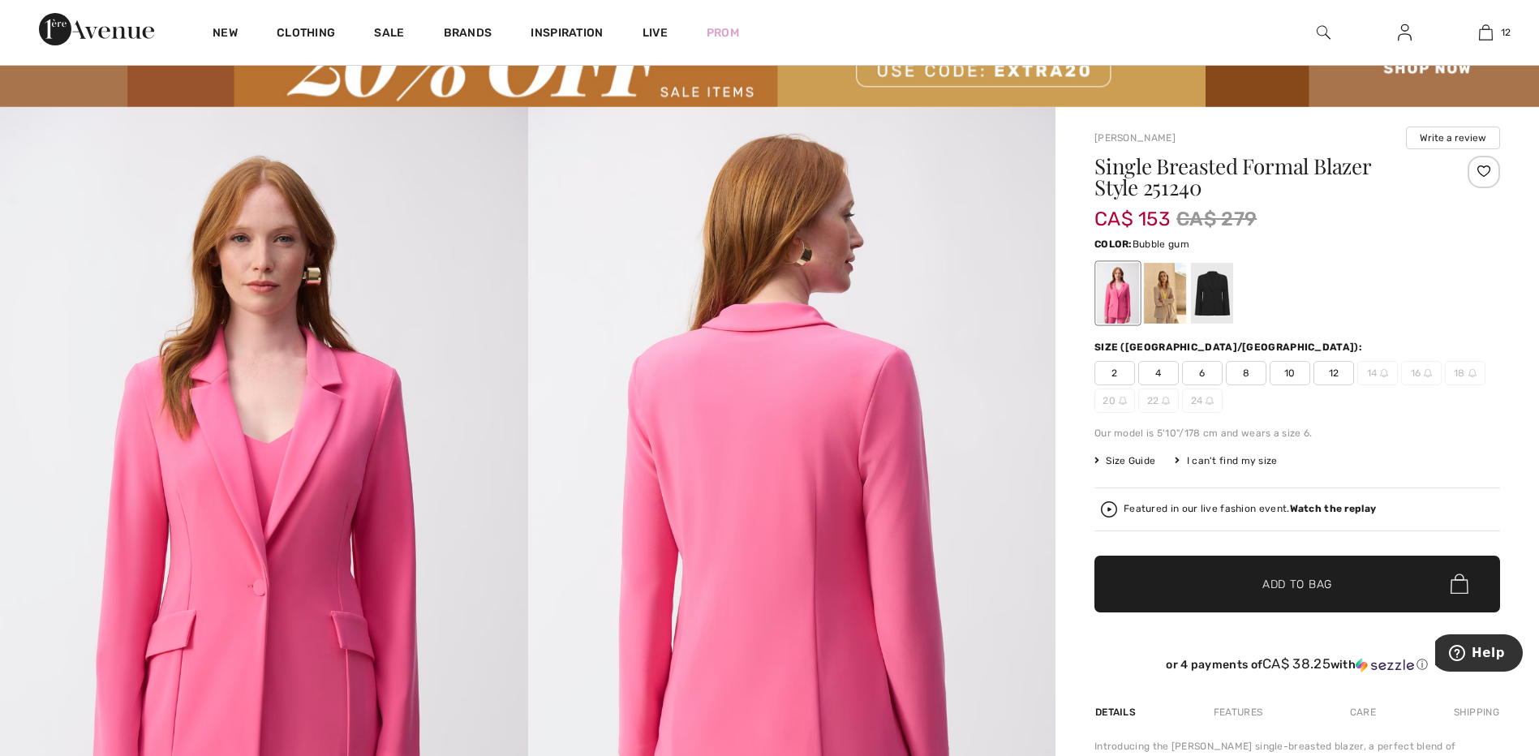
scroll to position [162, 0]
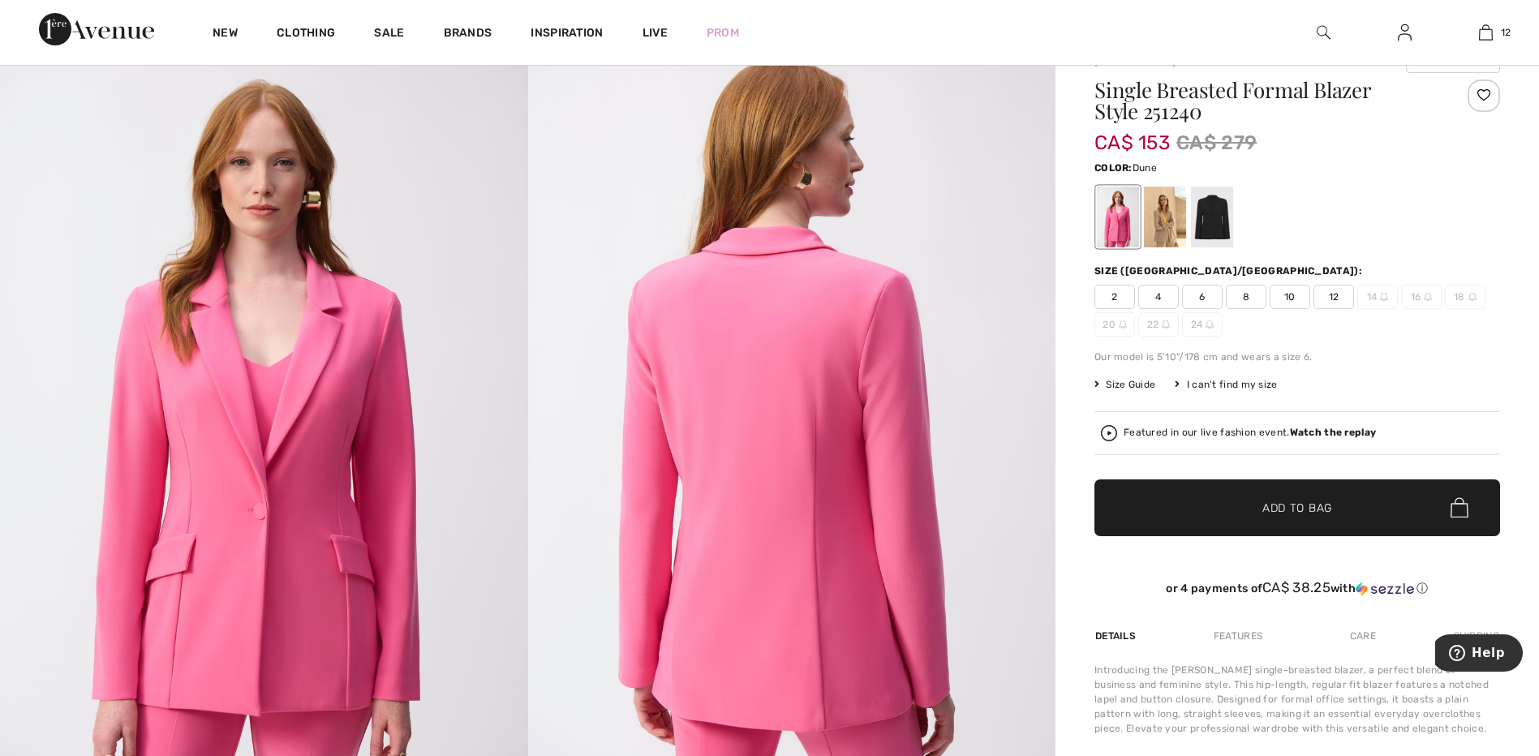
click at [1167, 213] on div at bounding box center [1165, 217] width 42 height 61
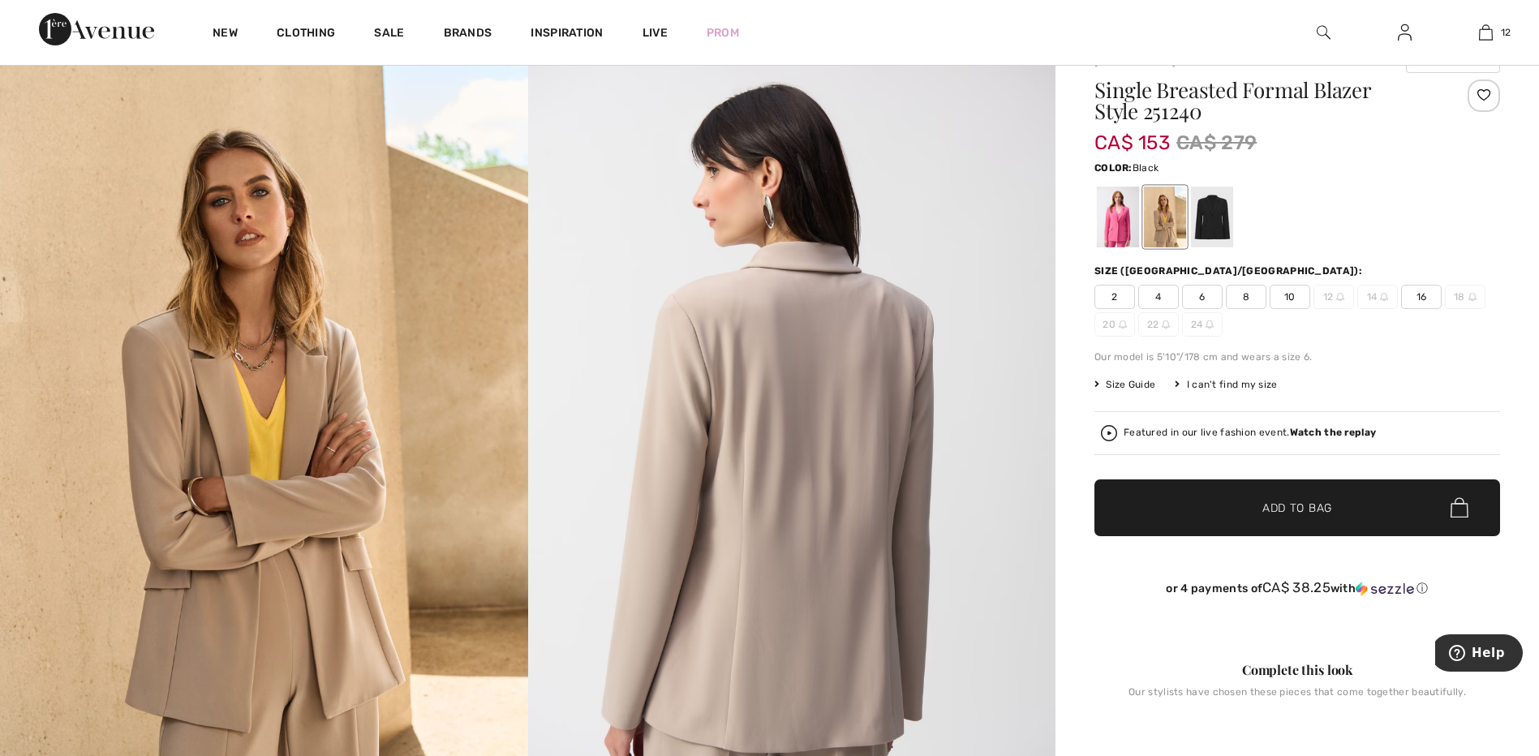
click at [1217, 210] on div at bounding box center [1212, 217] width 42 height 61
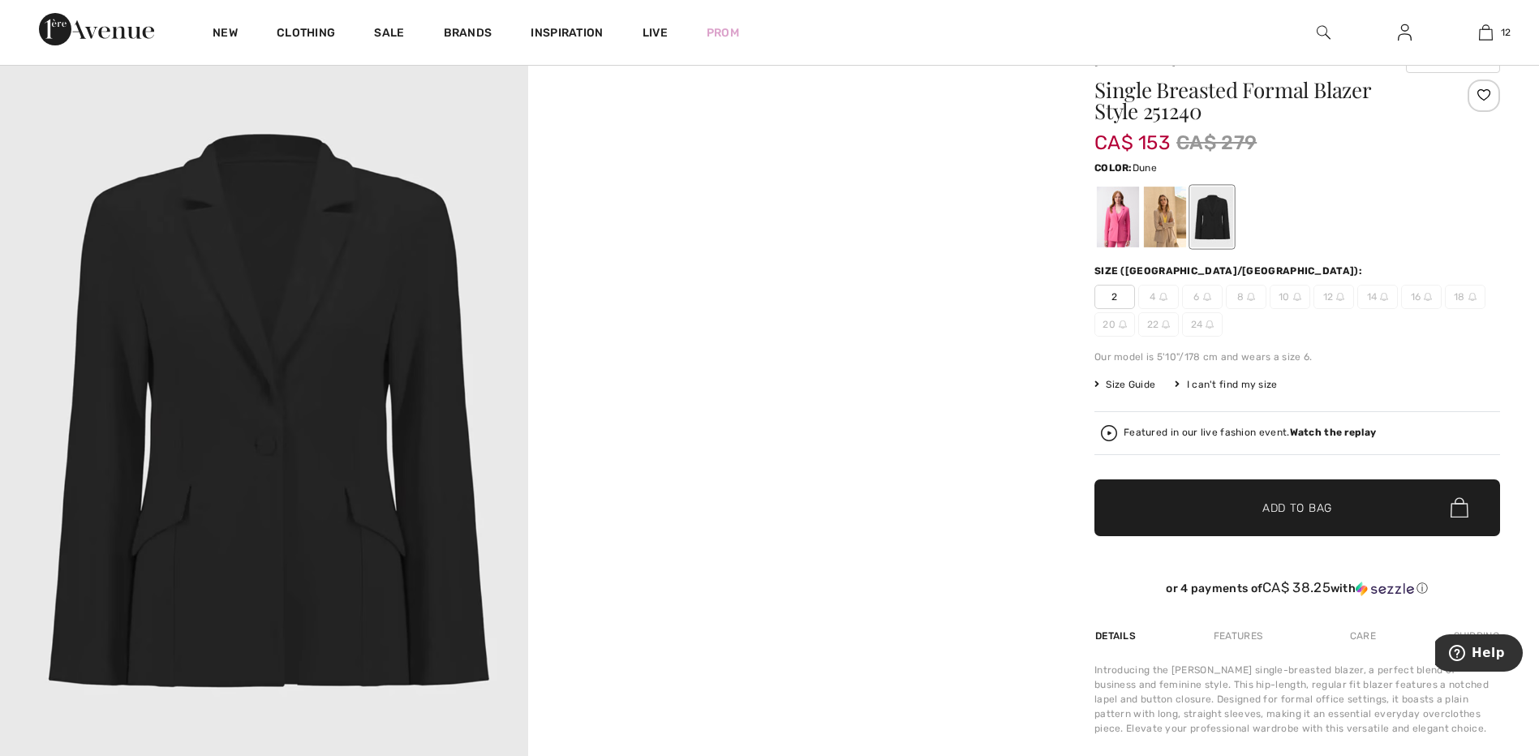
click at [1150, 229] on div at bounding box center [1165, 217] width 42 height 61
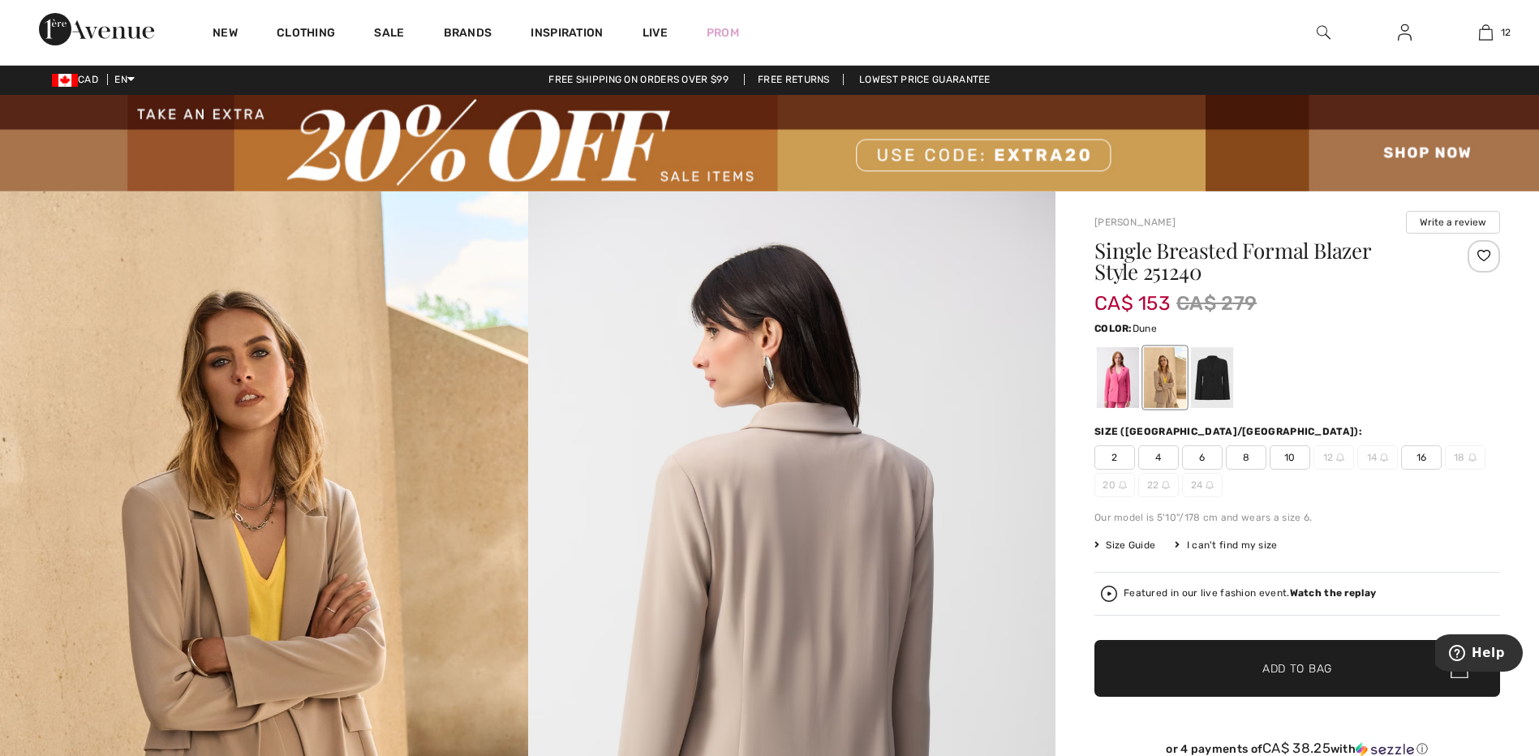
scroll to position [0, 0]
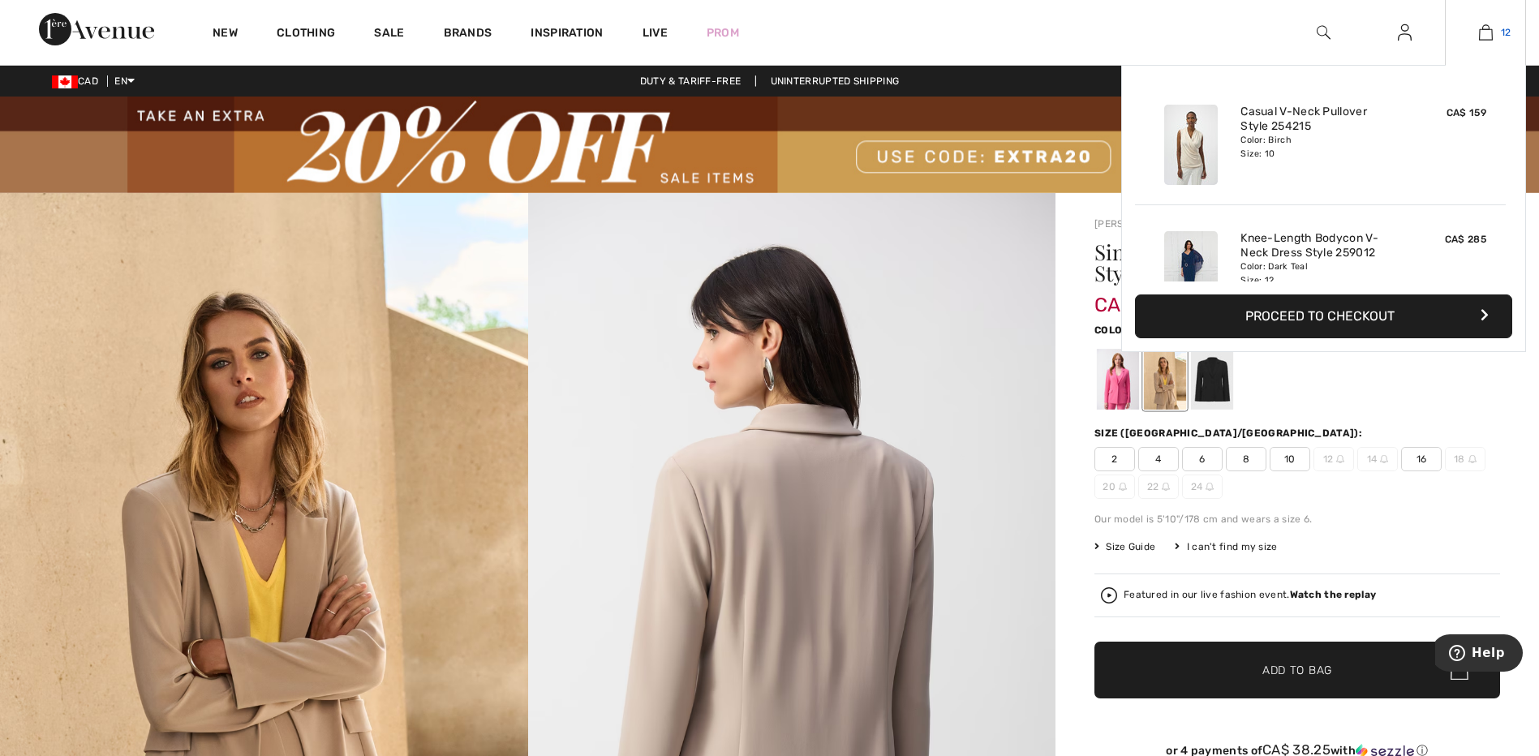
click at [1487, 28] on img at bounding box center [1486, 32] width 14 height 19
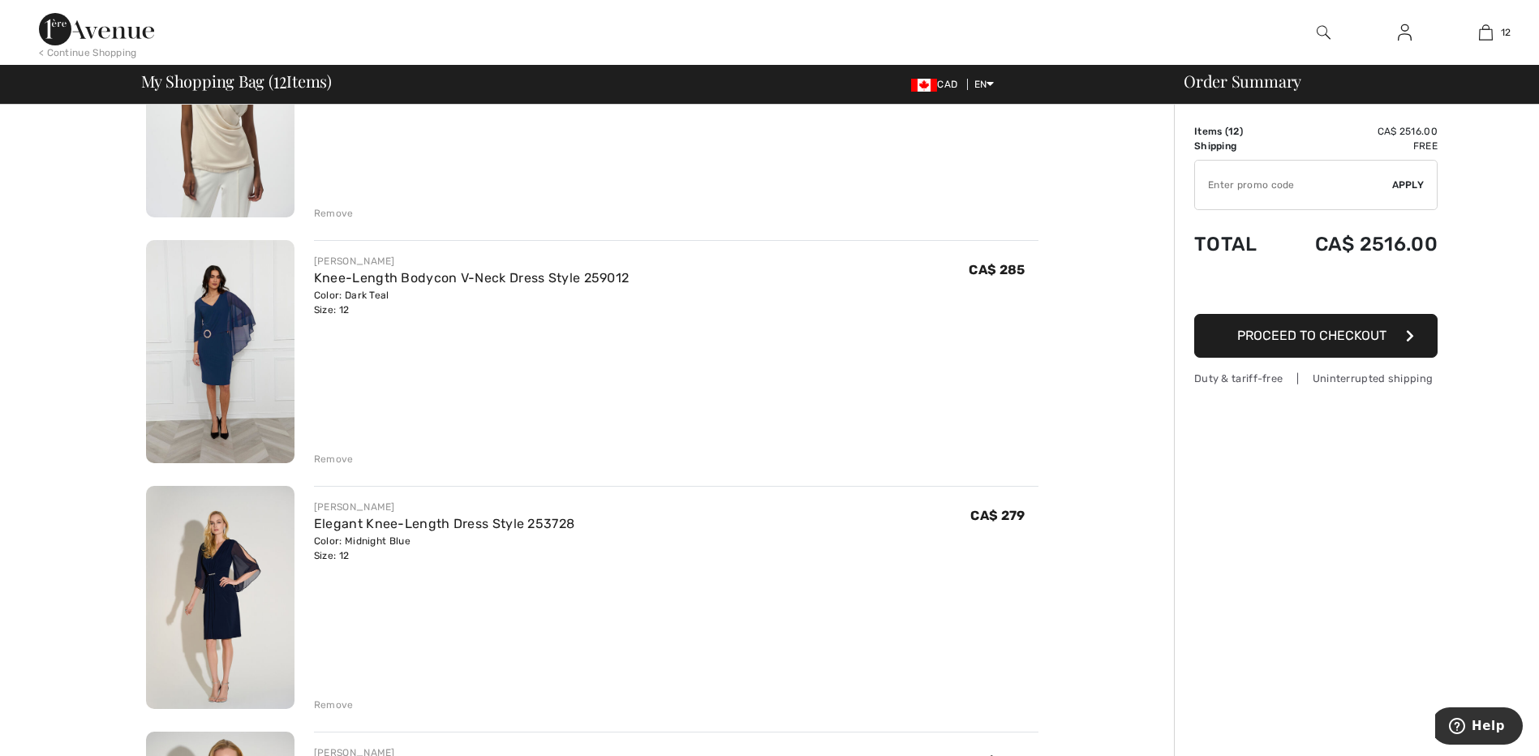
scroll to position [325, 0]
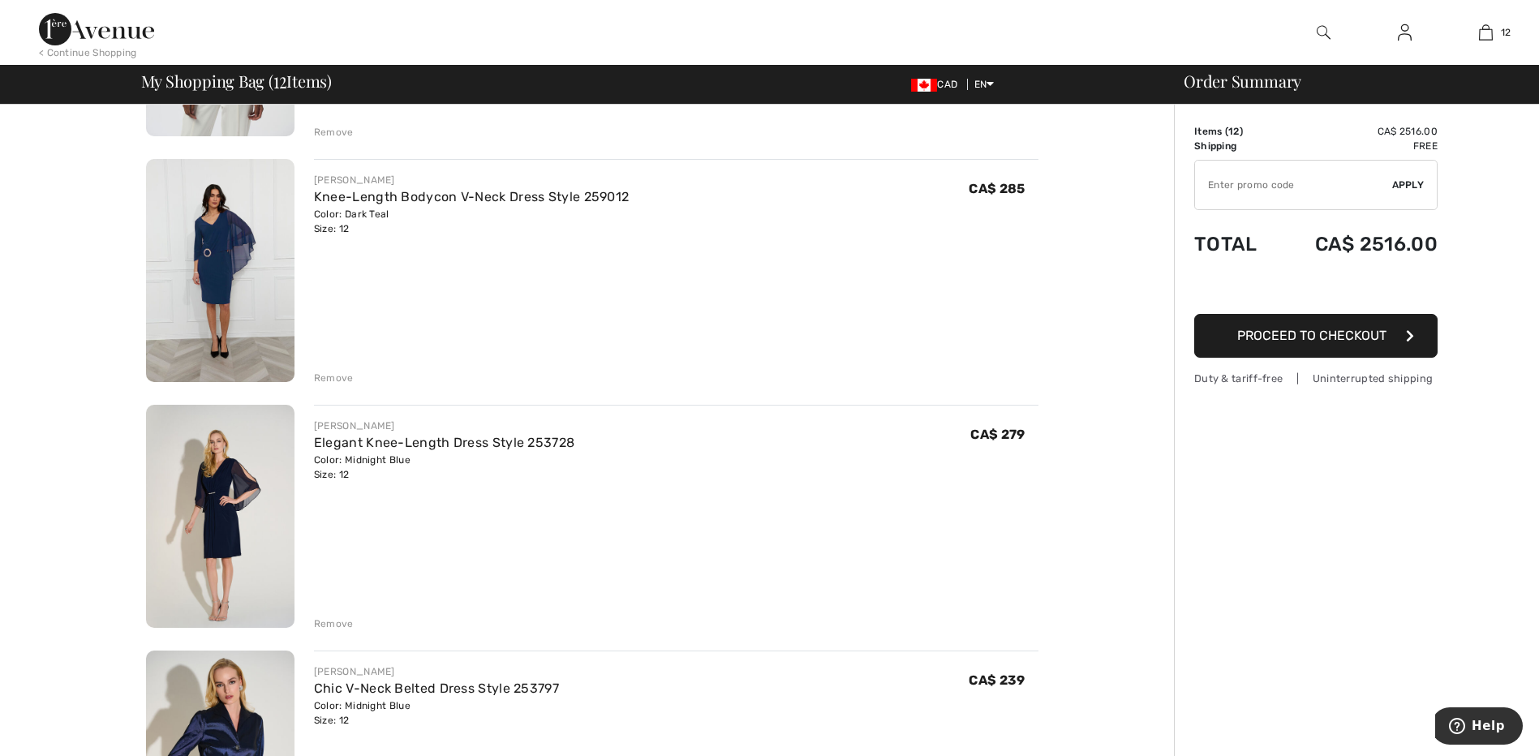
click at [217, 323] on img at bounding box center [220, 270] width 148 height 223
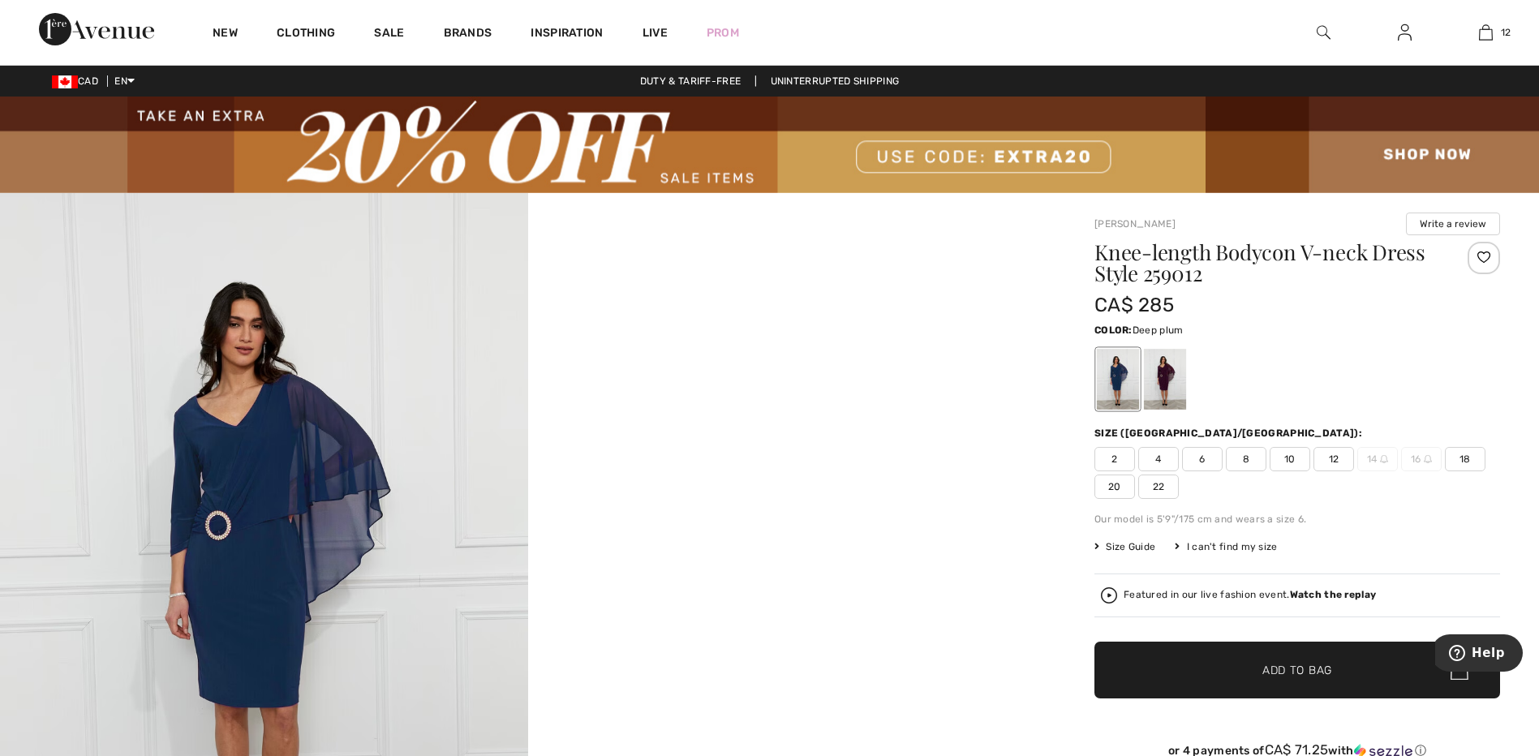
click at [1168, 379] on div at bounding box center [1165, 379] width 42 height 61
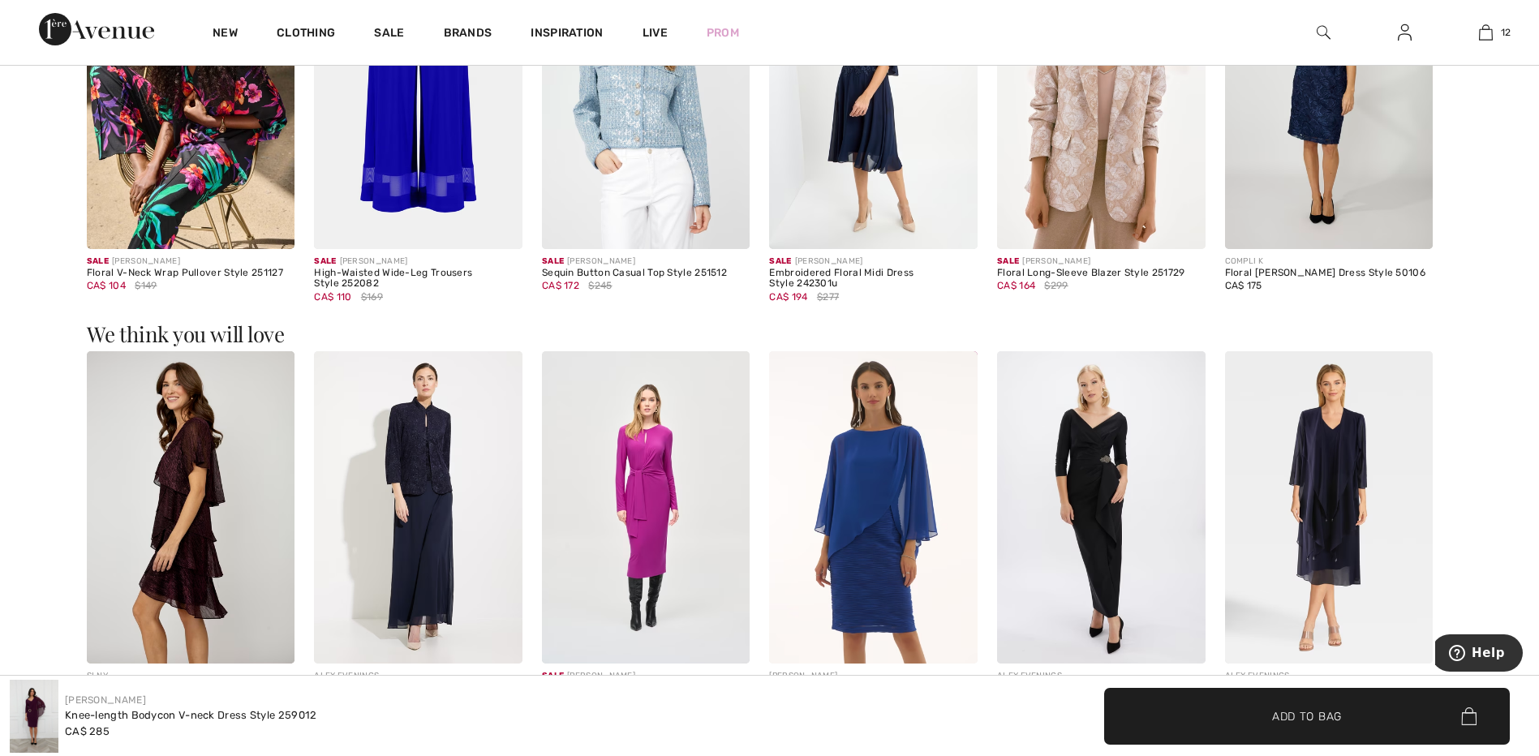
scroll to position [1704, 0]
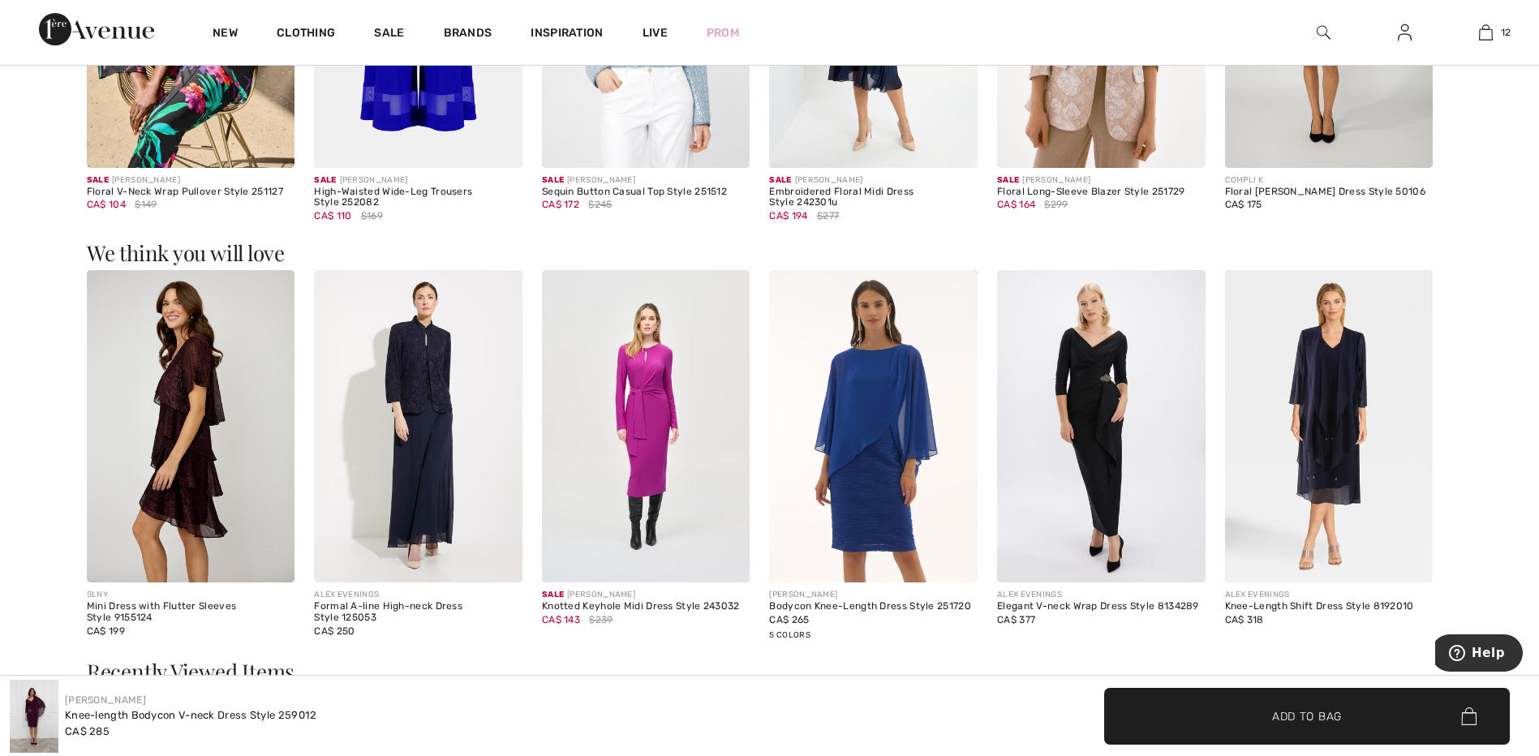
click at [1327, 396] on img at bounding box center [1329, 426] width 209 height 312
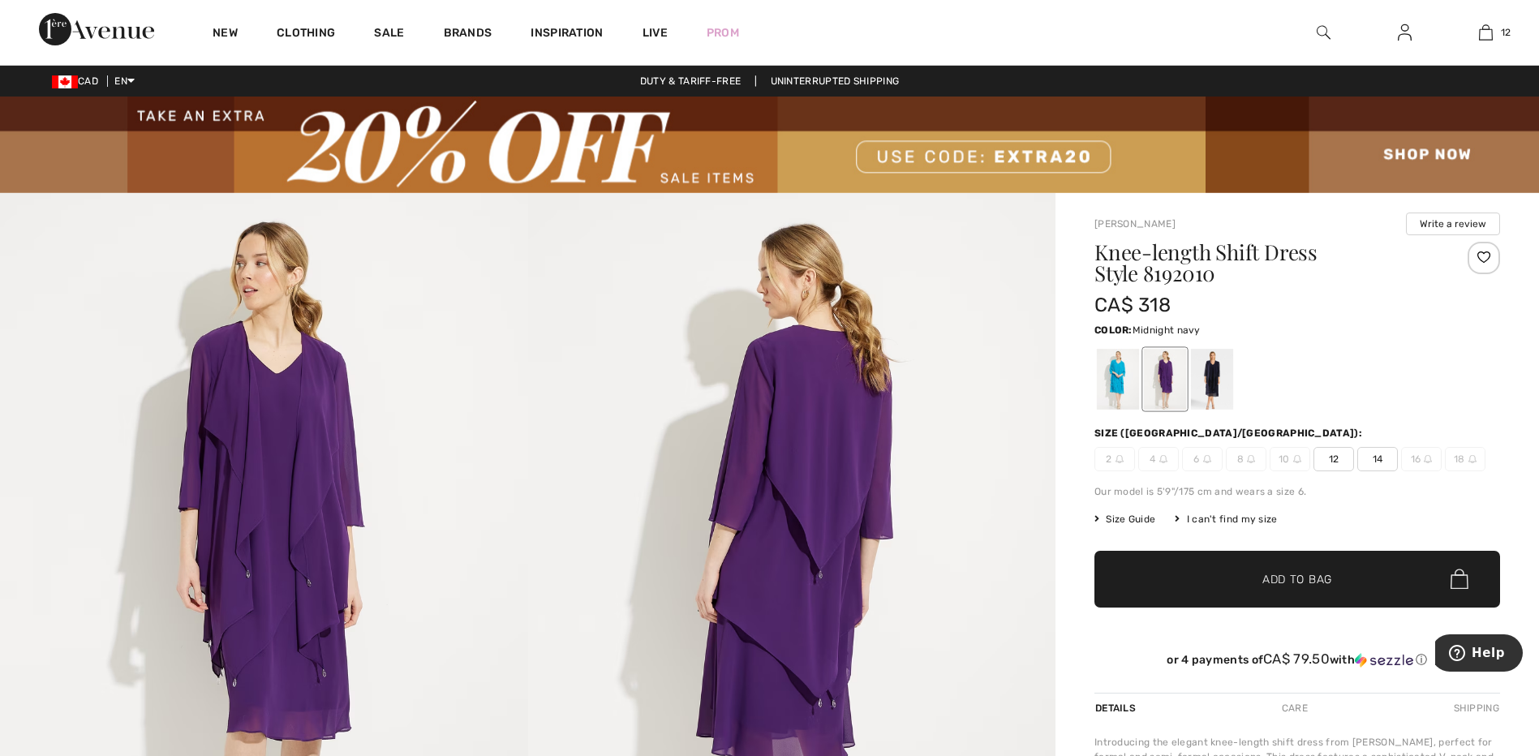
click at [1204, 377] on div at bounding box center [1212, 379] width 42 height 61
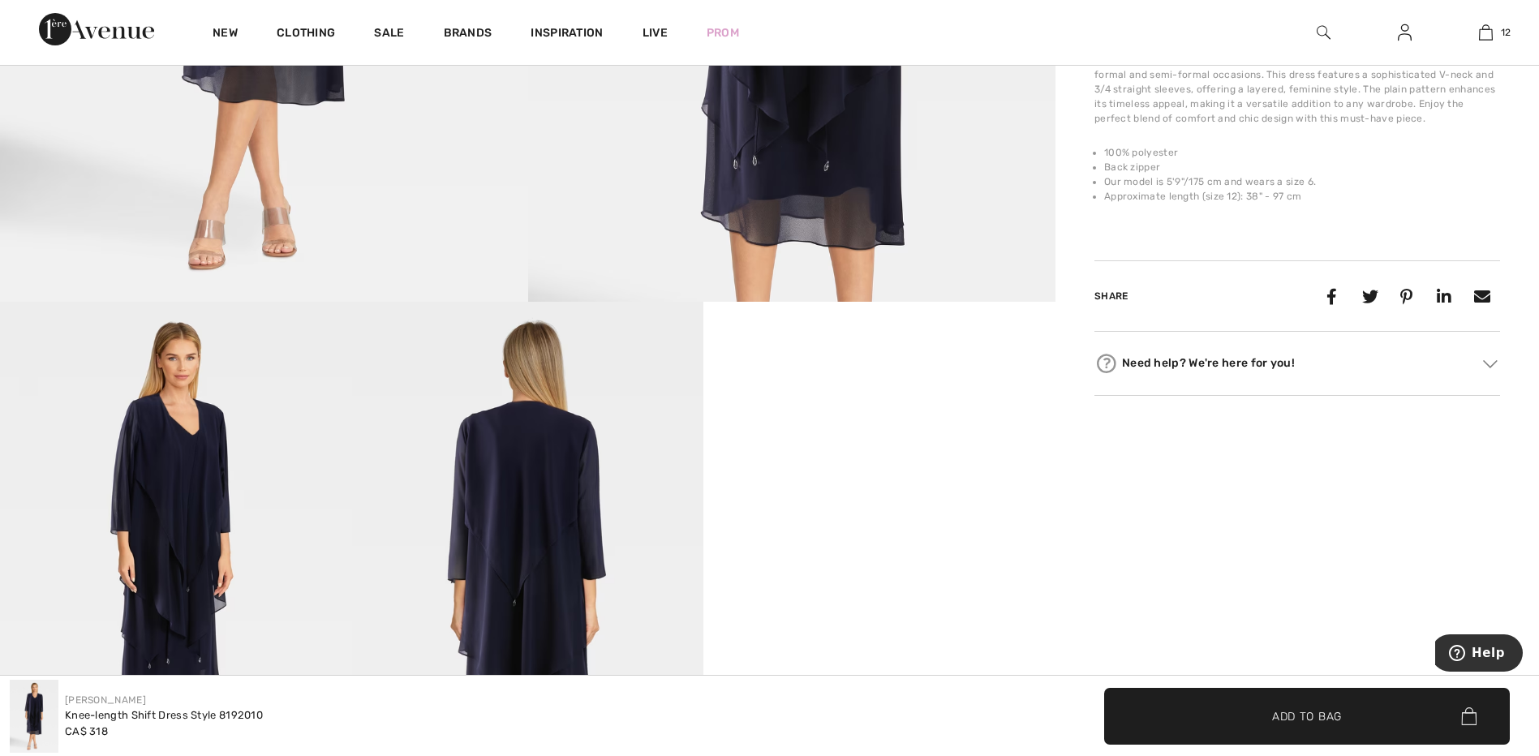
scroll to position [730, 0]
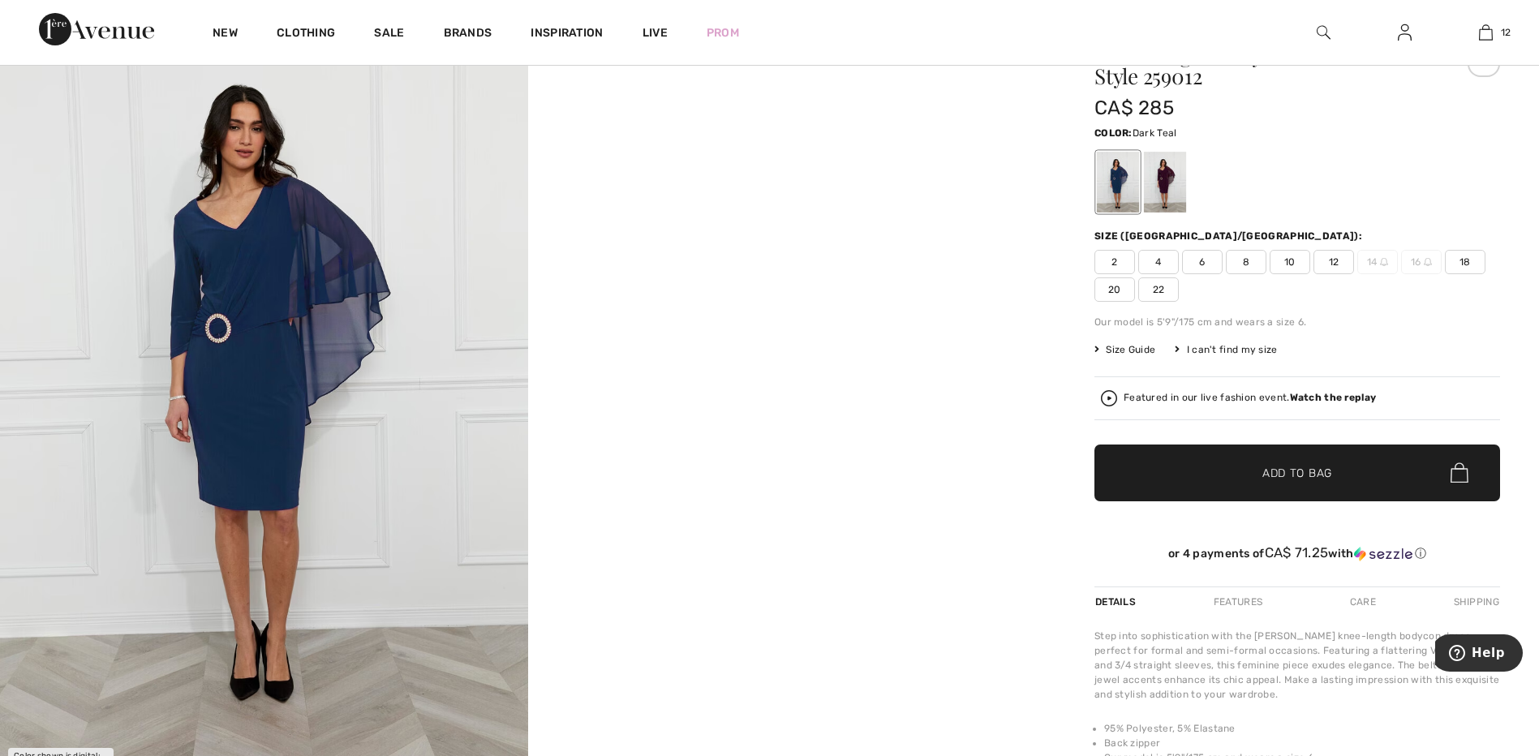
scroll to position [144, 0]
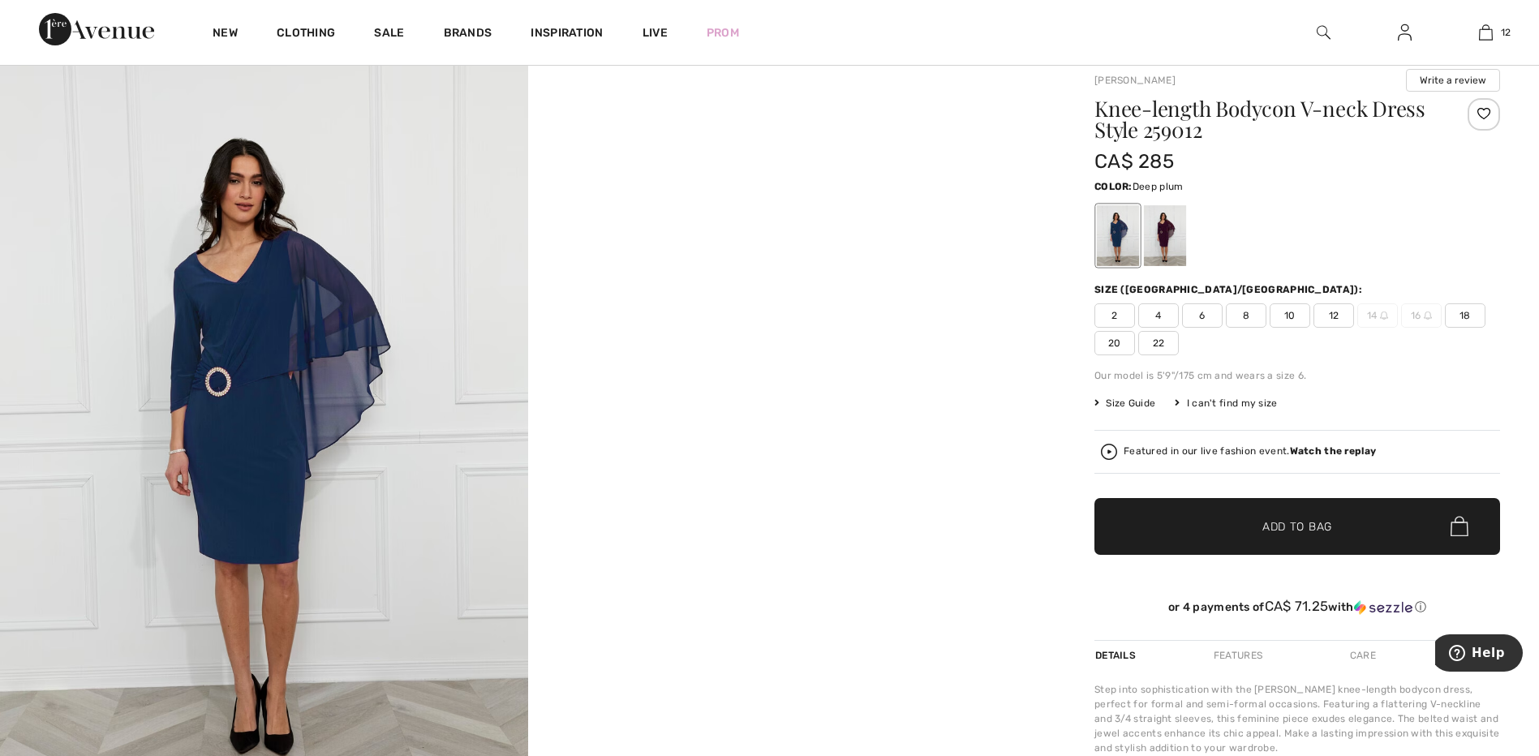
click at [1171, 235] on div at bounding box center [1165, 235] width 42 height 61
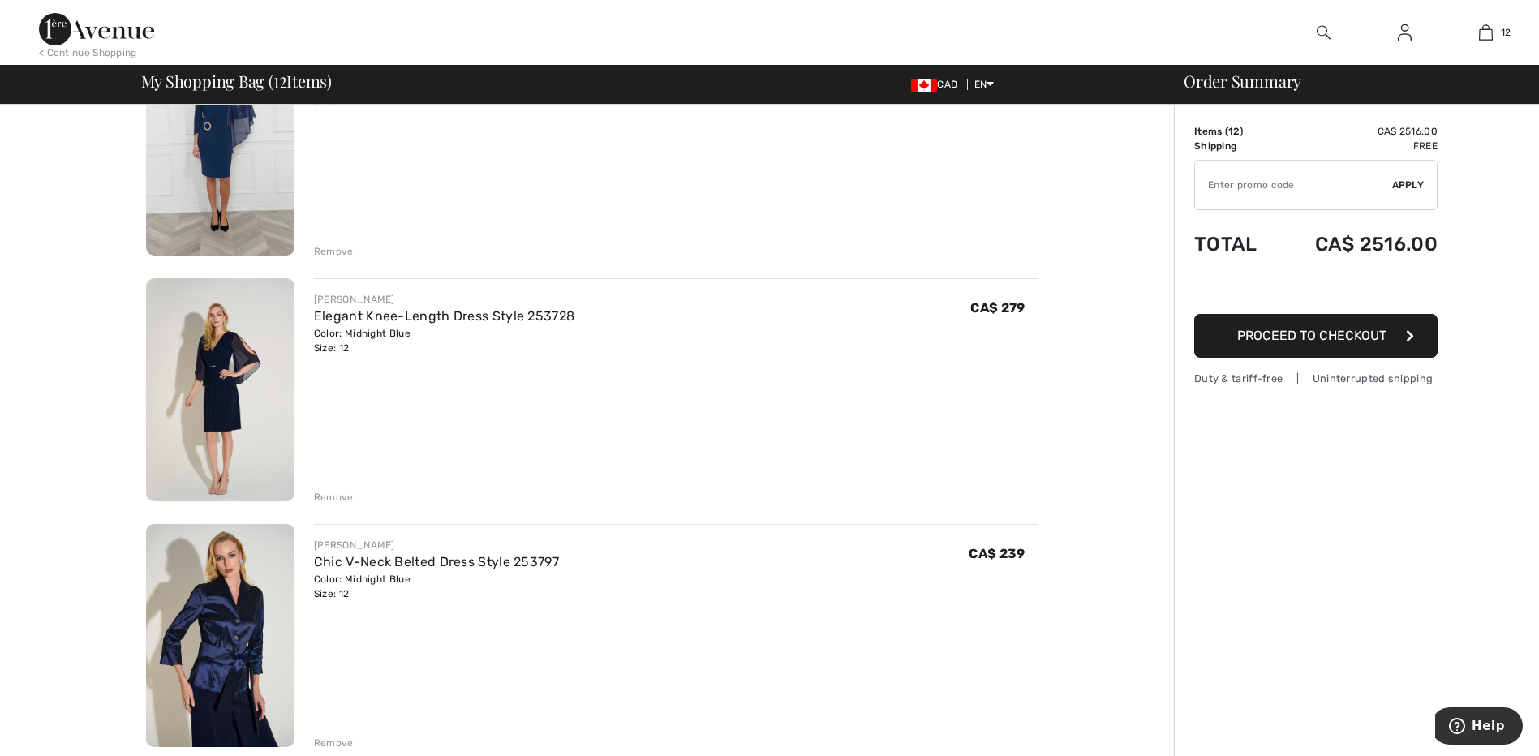
scroll to position [487, 0]
